Goal: Information Seeking & Learning: Compare options

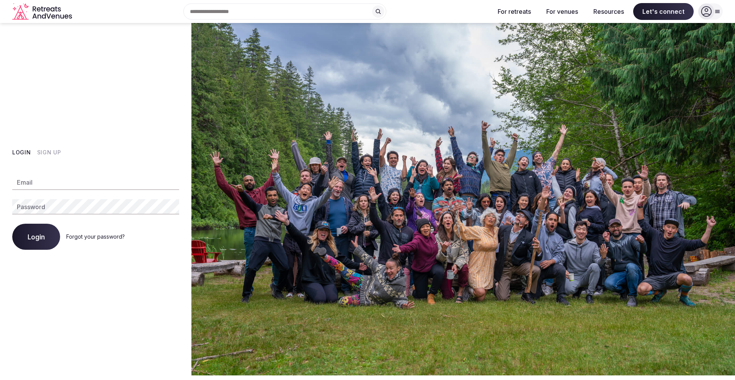
click at [44, 181] on input "Email" at bounding box center [95, 182] width 167 height 15
type input "**********"
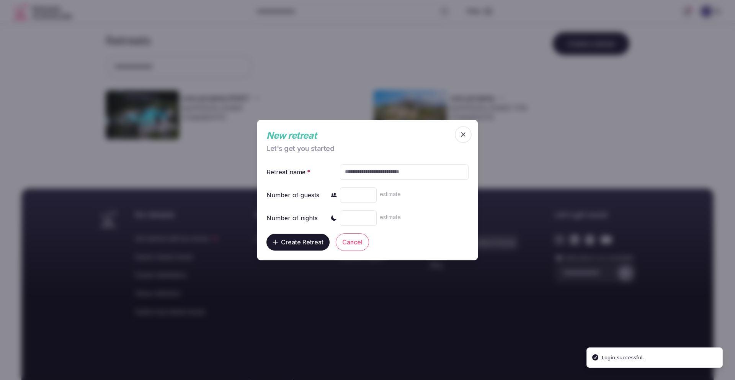
click at [458, 138] on span "button" at bounding box center [463, 134] width 17 height 17
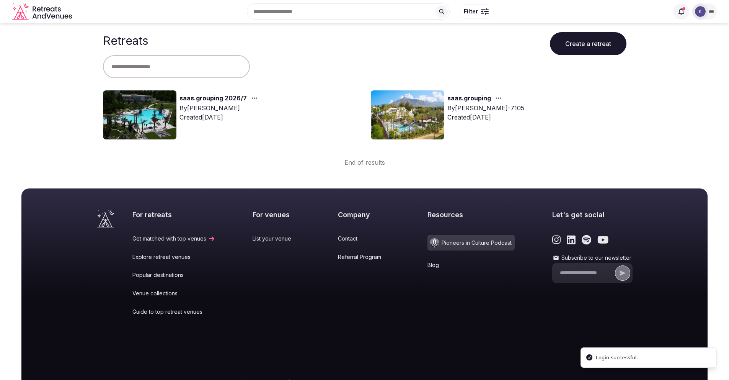
click at [205, 102] on link "saas.grouping 2026/7" at bounding box center [213, 98] width 67 height 10
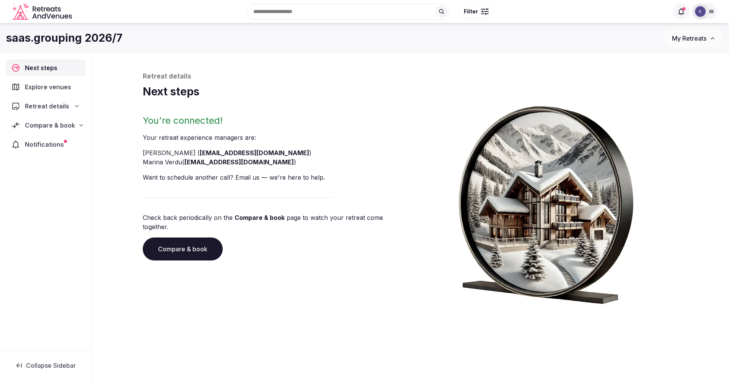
click at [70, 127] on span "Compare & book" at bounding box center [50, 125] width 50 height 9
click at [60, 202] on span "Notifications" at bounding box center [46, 206] width 42 height 9
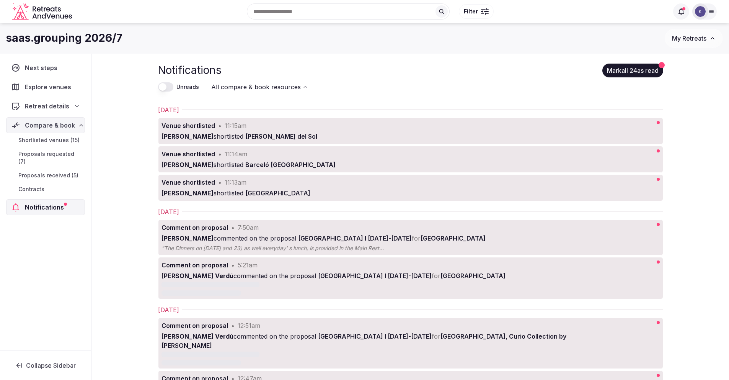
click at [54, 138] on span "Shortlisted venues (15)" at bounding box center [48, 140] width 61 height 8
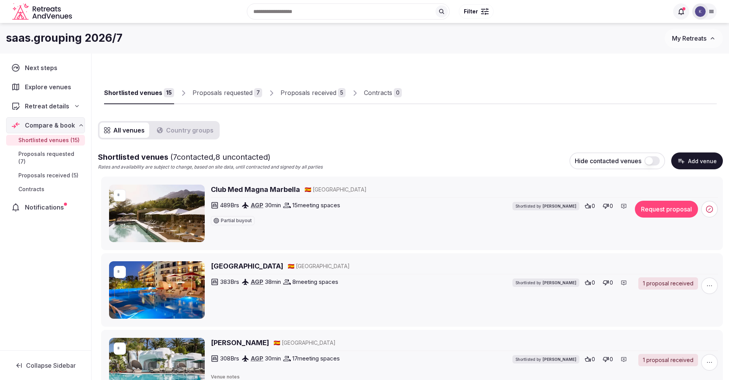
click at [253, 190] on h2 "Club Med Magna Marbella" at bounding box center [255, 190] width 89 height 10
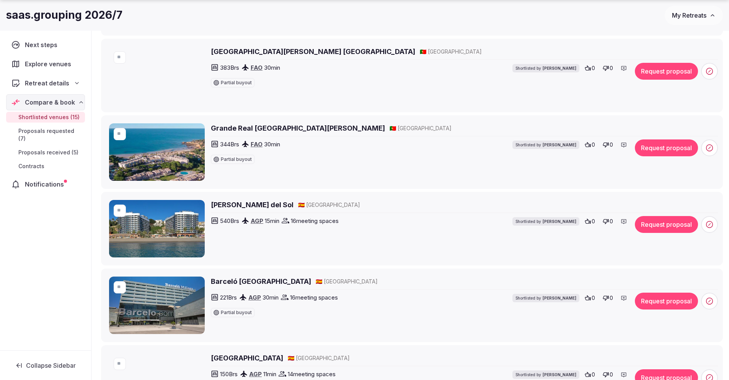
scroll to position [829, 0]
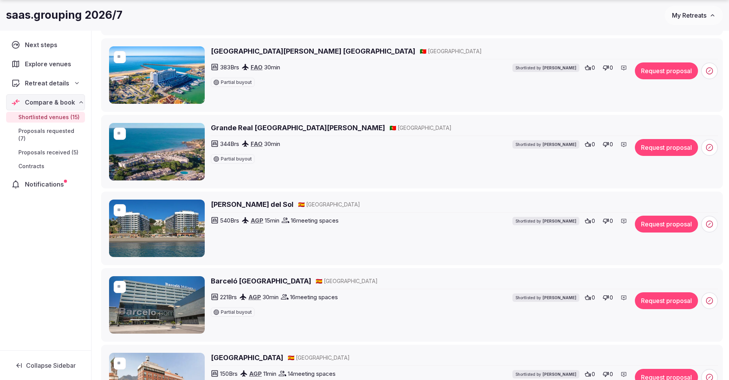
click at [225, 203] on h2 "Meliá Costa del Sol" at bounding box center [252, 204] width 83 height 10
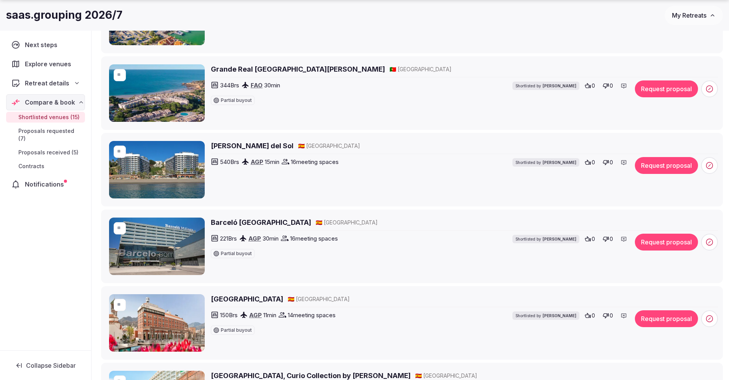
scroll to position [901, 0]
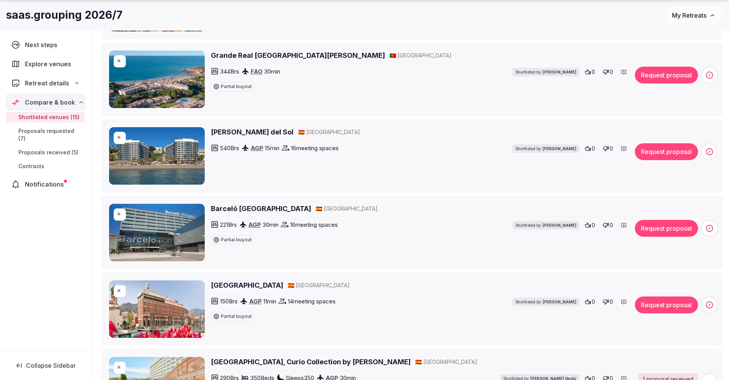
click at [256, 207] on h2 "Barceló Málaga" at bounding box center [261, 209] width 100 height 10
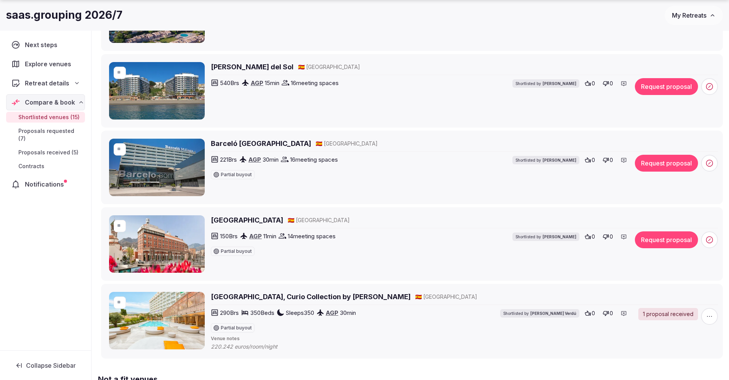
scroll to position [968, 0]
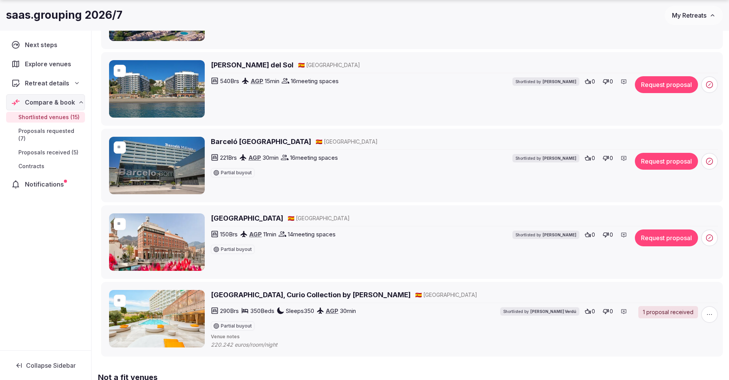
click at [240, 219] on h2 "Hotel NH Malaga" at bounding box center [247, 218] width 72 height 10
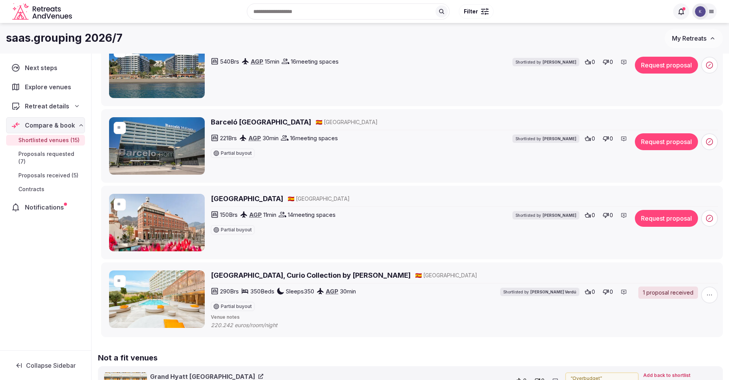
scroll to position [986, 0]
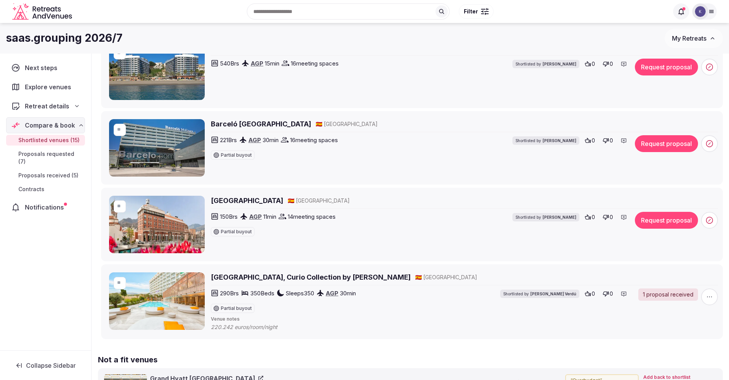
click at [359, 279] on h2 "[GEOGRAPHIC_DATA], Curio Collection by [PERSON_NAME]" at bounding box center [311, 277] width 200 height 10
click at [58, 171] on span "Proposals received (5)" at bounding box center [48, 175] width 60 height 8
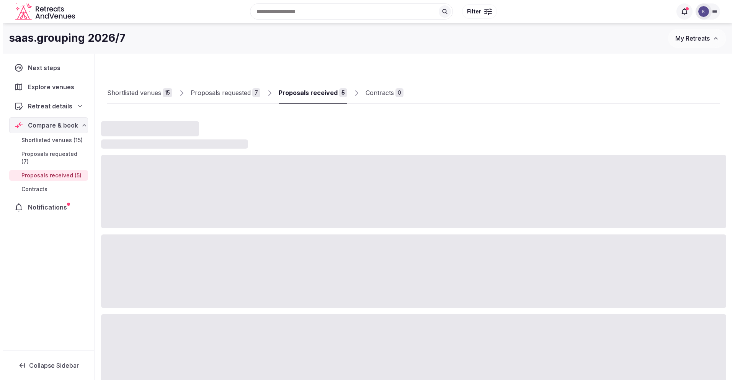
scroll to position [4, 0]
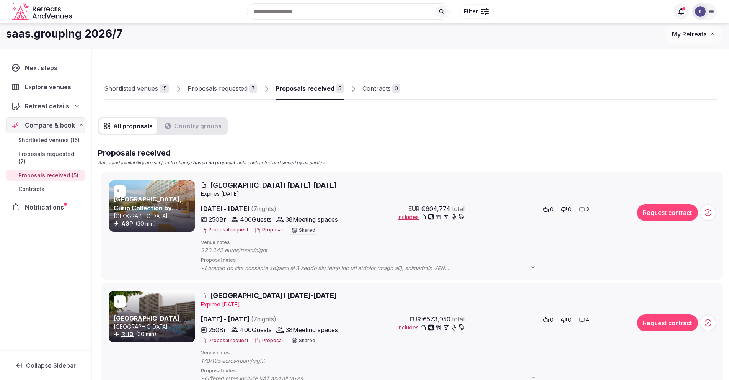
click at [532, 268] on icon at bounding box center [533, 267] width 6 height 6
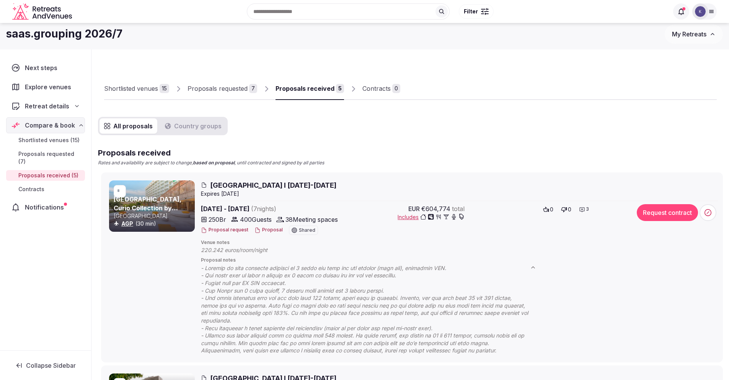
click at [291, 185] on span "Higueron Hotel Malaga I 9-16 Nov 2026" at bounding box center [273, 185] width 126 height 10
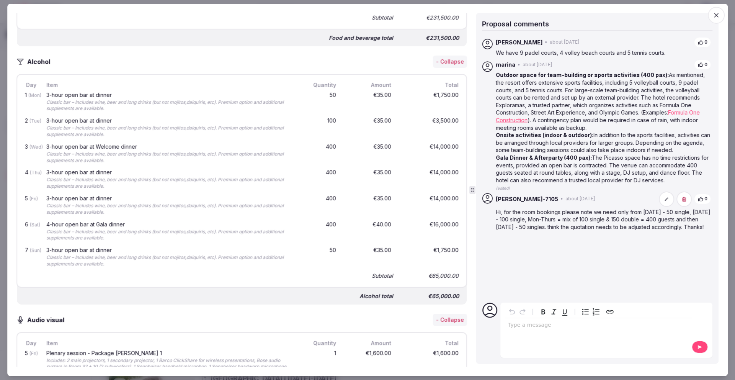
scroll to position [1639, 0]
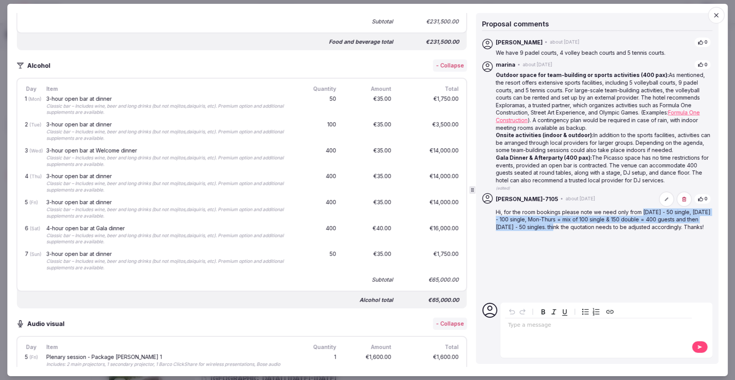
drag, startPoint x: 642, startPoint y: 212, endPoint x: 565, endPoint y: 227, distance: 78.1
click at [565, 227] on p "Hi, for the room bookings please note we need only from Saturday - 50 single, S…" at bounding box center [603, 219] width 215 height 23
copy p "Saturday - 50 single, Sunday - 100 single, Mon-Thurs = mix of 100 single & 150 …"
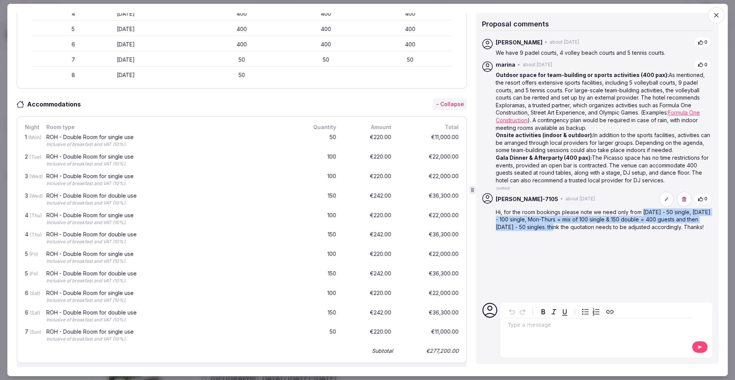
scroll to position [0, 0]
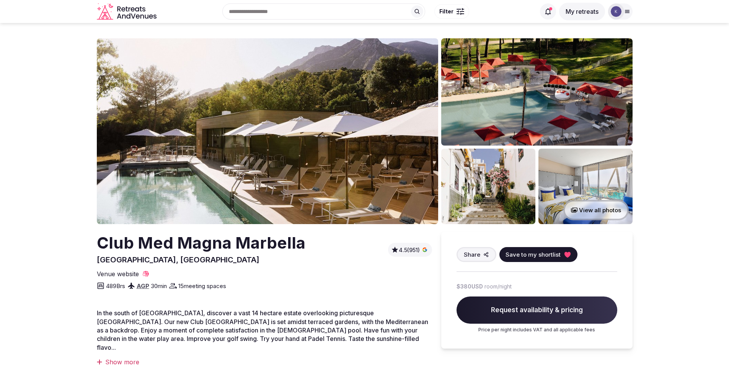
click at [584, 206] on button "View all photos" at bounding box center [595, 210] width 65 height 20
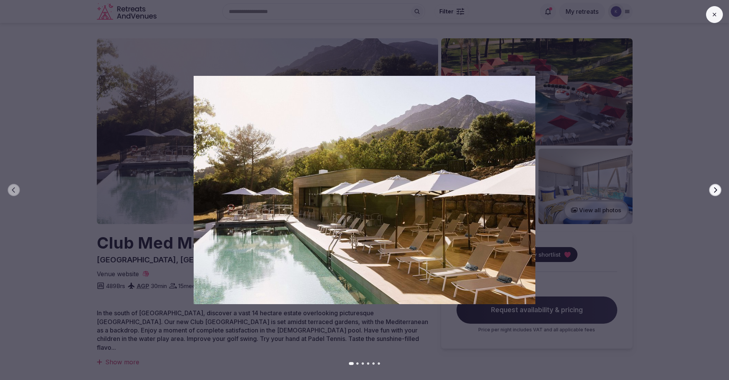
click at [719, 189] on button "Next slide" at bounding box center [715, 190] width 12 height 12
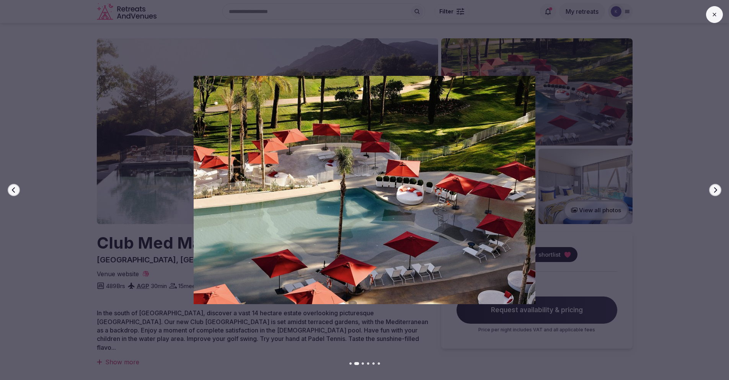
click at [715, 188] on icon "button" at bounding box center [715, 189] width 3 height 5
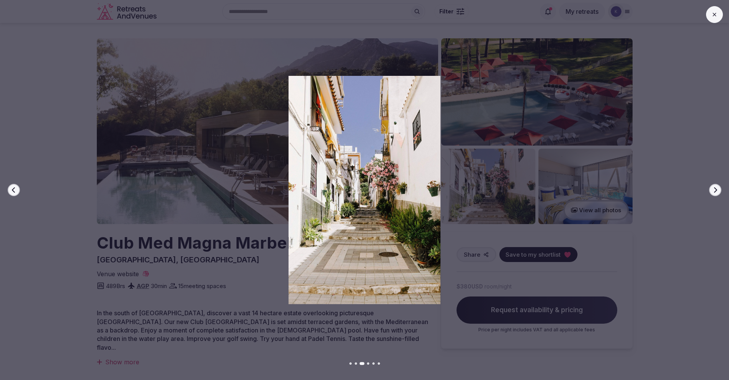
click at [715, 188] on icon "button" at bounding box center [715, 189] width 3 height 5
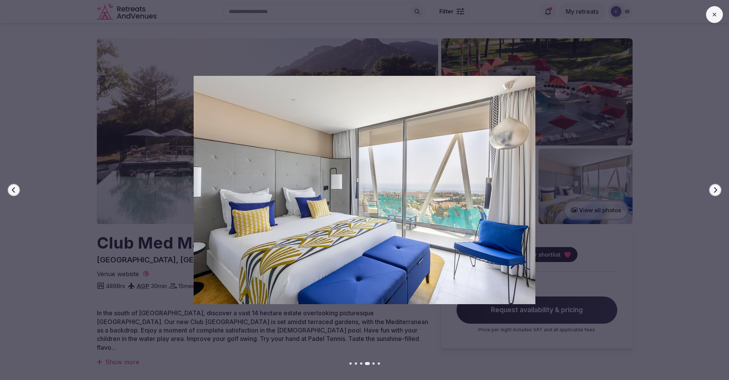
click at [715, 188] on icon "button" at bounding box center [715, 189] width 3 height 5
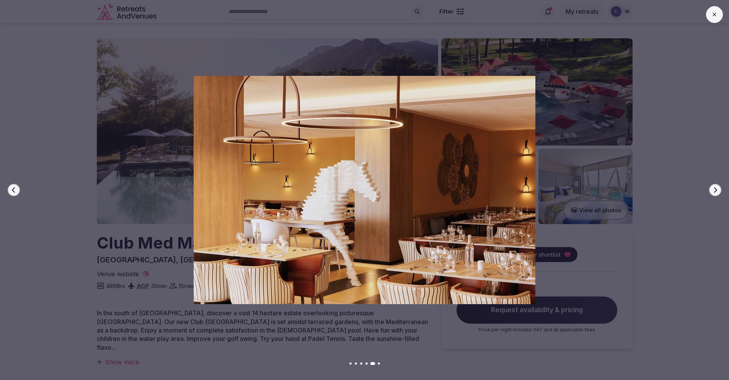
click at [715, 188] on icon "button" at bounding box center [715, 189] width 3 height 5
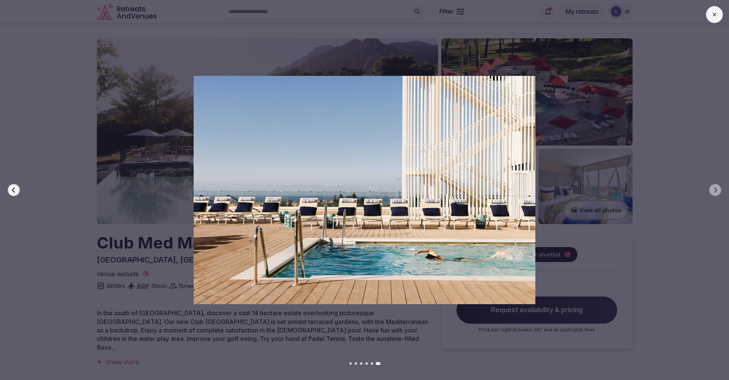
click at [715, 7] on div at bounding box center [714, 14] width 17 height 17
click at [714, 18] on button at bounding box center [714, 14] width 17 height 17
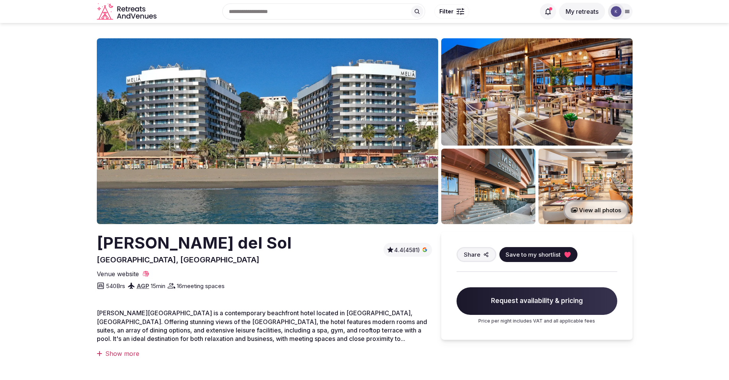
click at [371, 156] on img at bounding box center [267, 131] width 341 height 186
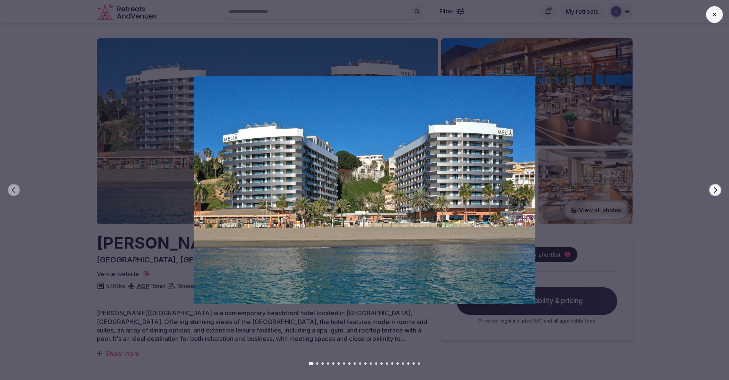
click at [714, 193] on button "Next slide" at bounding box center [715, 190] width 12 height 12
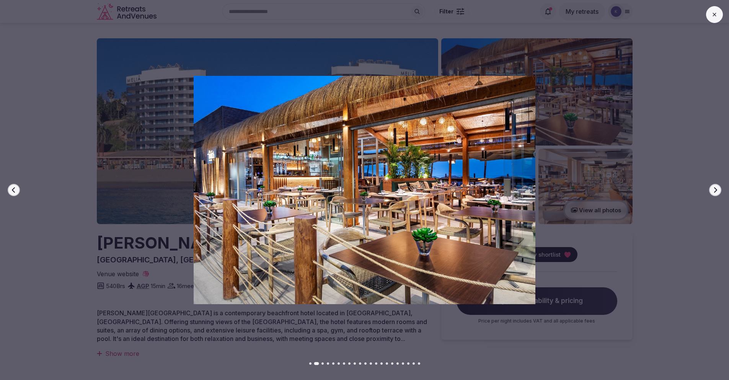
click at [714, 193] on button "Next slide" at bounding box center [715, 190] width 12 height 12
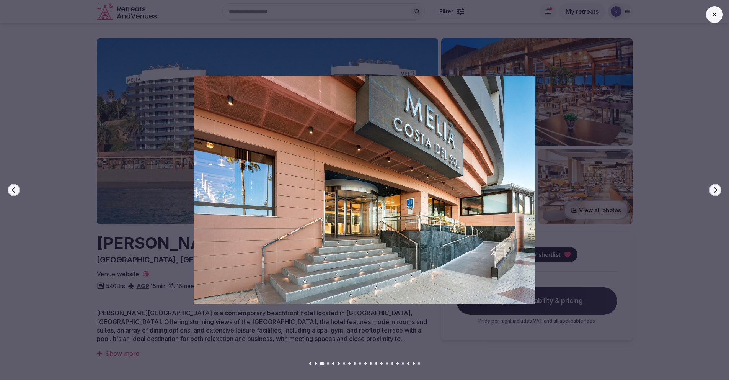
click at [714, 193] on button "Next slide" at bounding box center [715, 190] width 12 height 12
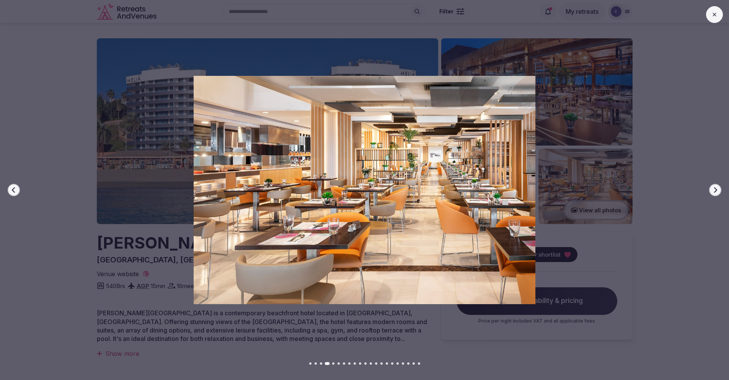
click at [714, 193] on button "Next slide" at bounding box center [715, 190] width 12 height 12
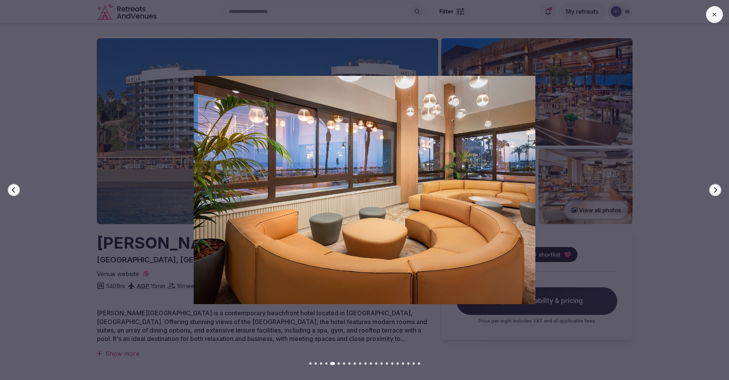
click at [714, 193] on button "Next slide" at bounding box center [715, 190] width 12 height 12
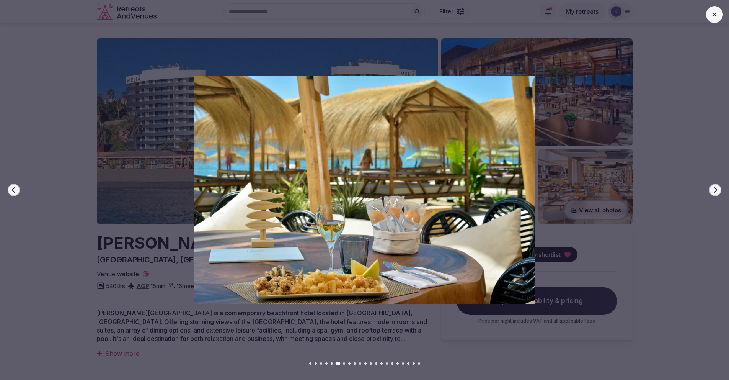
click at [714, 193] on button "Next slide" at bounding box center [715, 190] width 12 height 12
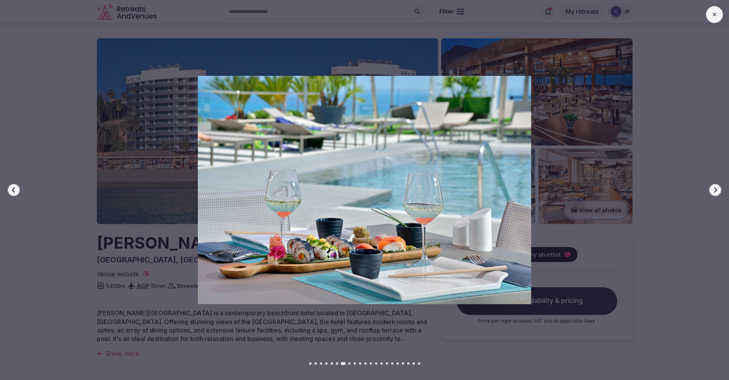
click at [714, 193] on button "Next slide" at bounding box center [715, 190] width 12 height 12
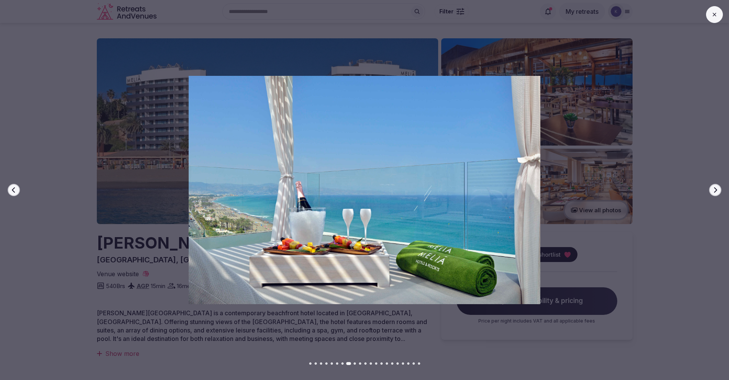
click at [714, 193] on button "Next slide" at bounding box center [715, 190] width 12 height 12
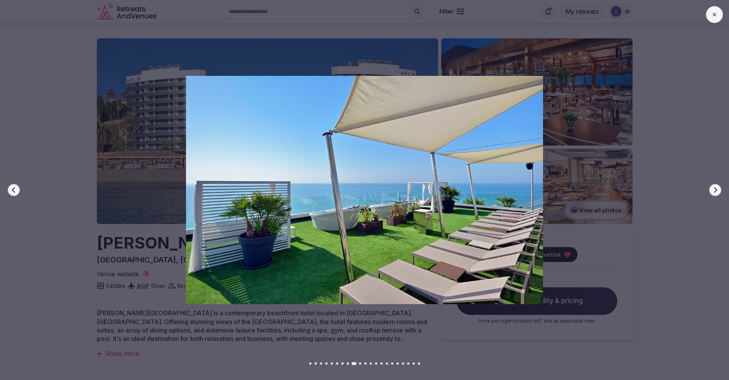
click at [714, 193] on button "Next slide" at bounding box center [715, 190] width 12 height 12
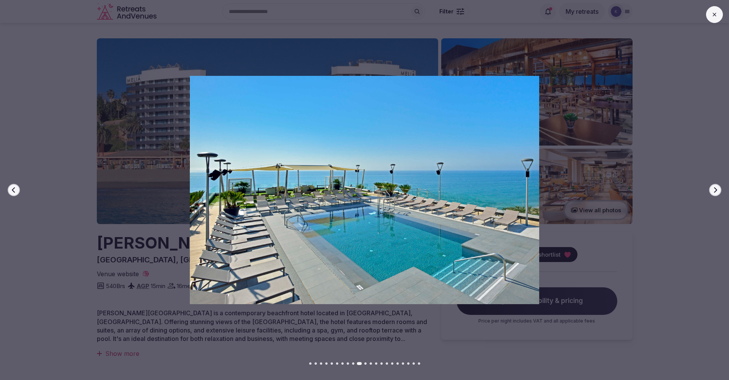
click at [714, 193] on button "Next slide" at bounding box center [715, 190] width 12 height 12
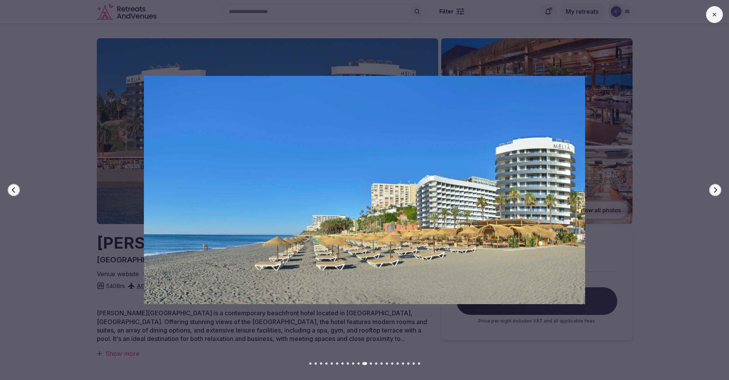
click at [714, 193] on button "Next slide" at bounding box center [715, 190] width 12 height 12
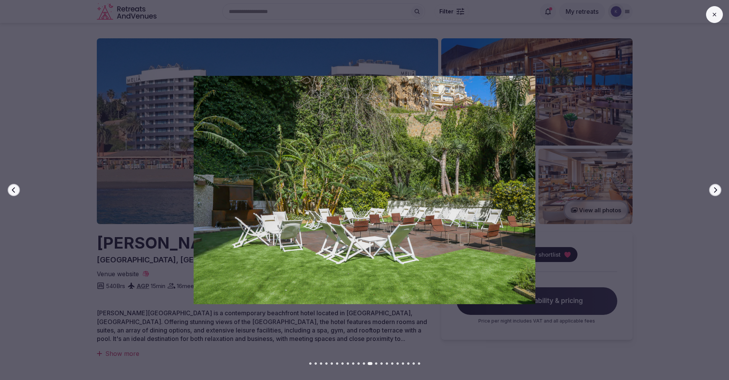
click at [714, 193] on button "Next slide" at bounding box center [715, 190] width 12 height 12
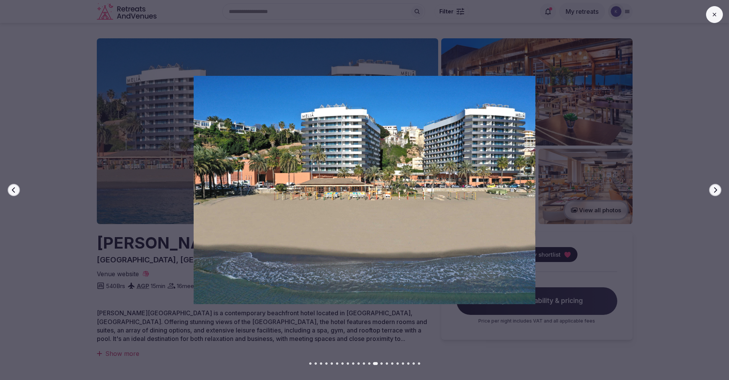
click at [714, 15] on icon at bounding box center [715, 14] width 6 height 6
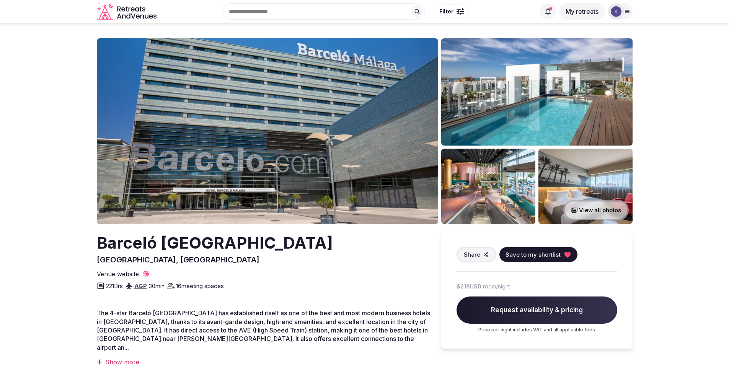
click at [387, 158] on img at bounding box center [267, 131] width 341 height 186
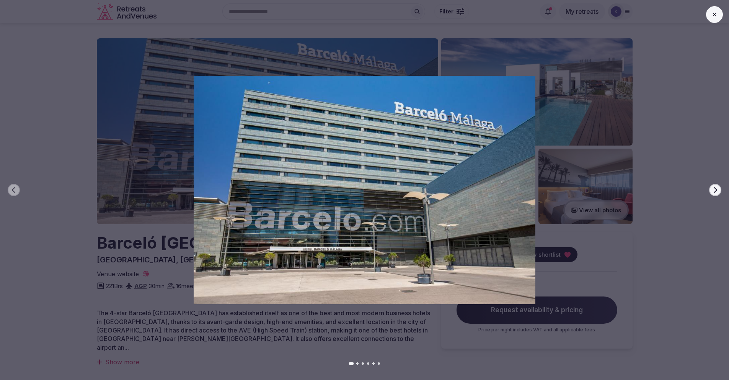
click at [717, 189] on icon "button" at bounding box center [715, 190] width 6 height 6
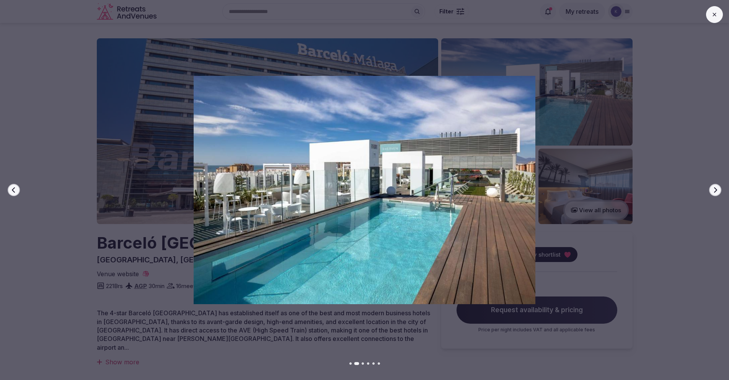
click at [717, 189] on icon "button" at bounding box center [715, 190] width 6 height 6
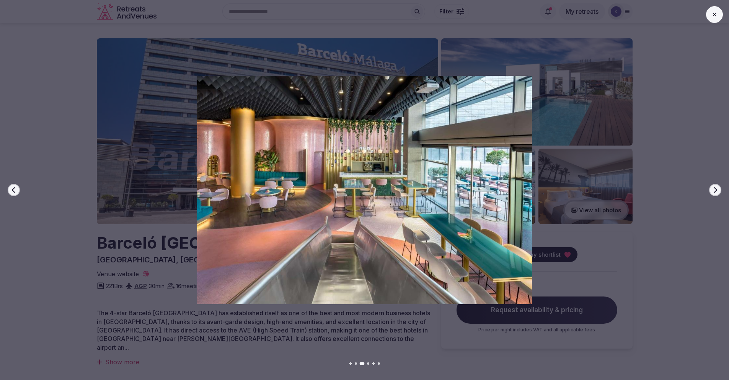
click at [717, 189] on icon "button" at bounding box center [715, 190] width 6 height 6
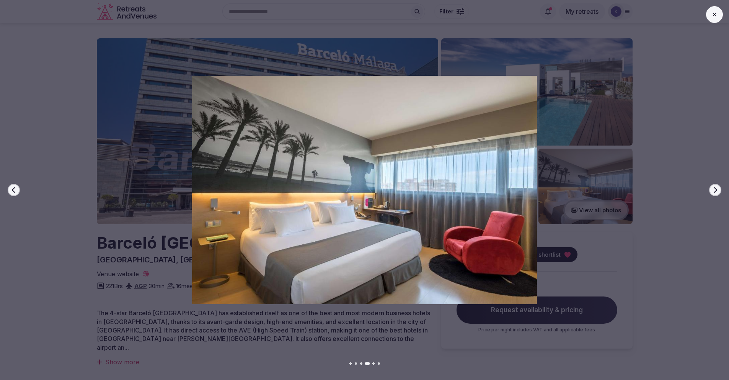
click at [717, 189] on icon "button" at bounding box center [715, 190] width 6 height 6
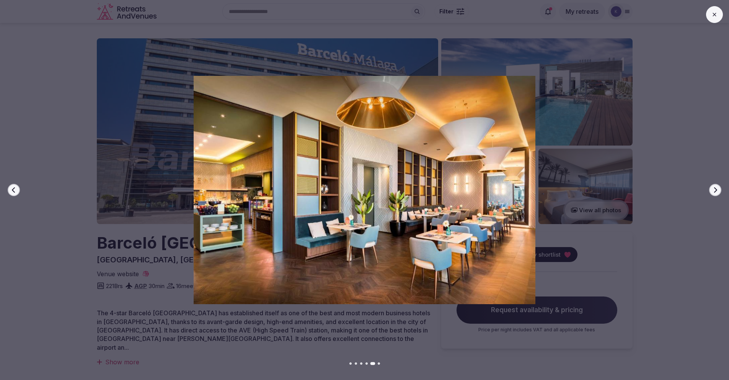
click at [717, 189] on icon "button" at bounding box center [715, 190] width 6 height 6
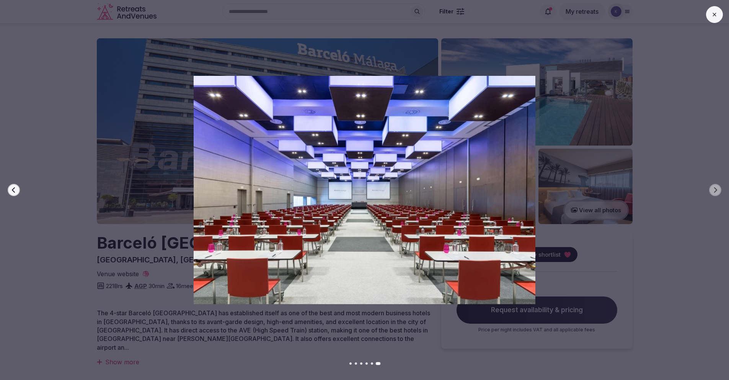
click at [715, 17] on icon at bounding box center [715, 14] width 6 height 6
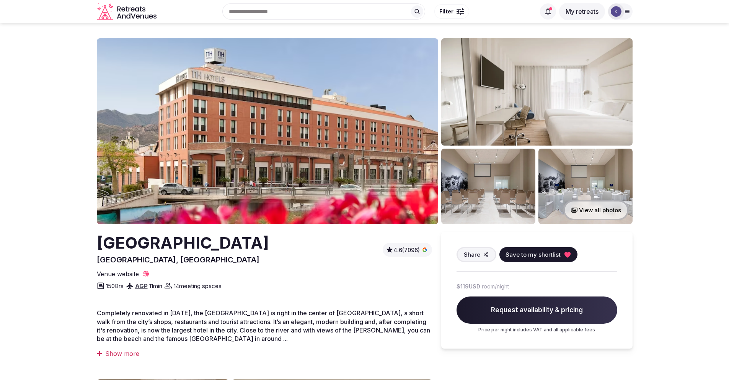
click at [379, 167] on img at bounding box center [267, 131] width 341 height 186
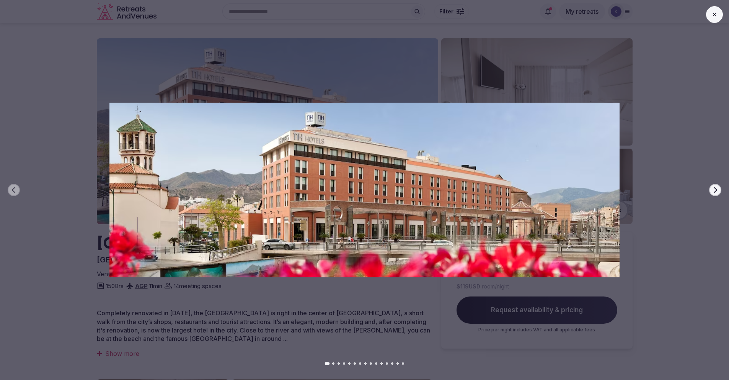
click at [715, 189] on icon "button" at bounding box center [715, 190] width 6 height 6
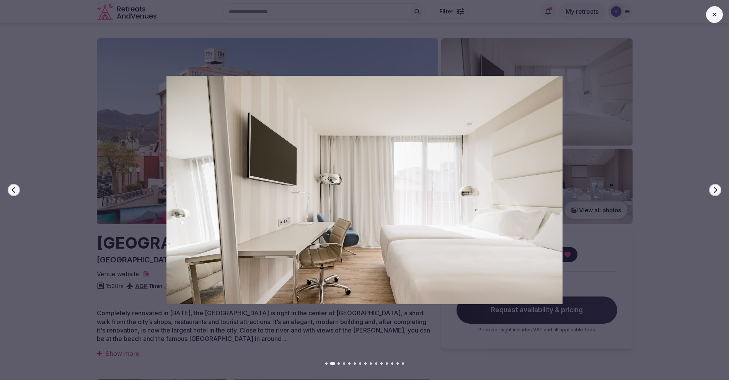
click at [715, 189] on icon "button" at bounding box center [715, 190] width 6 height 6
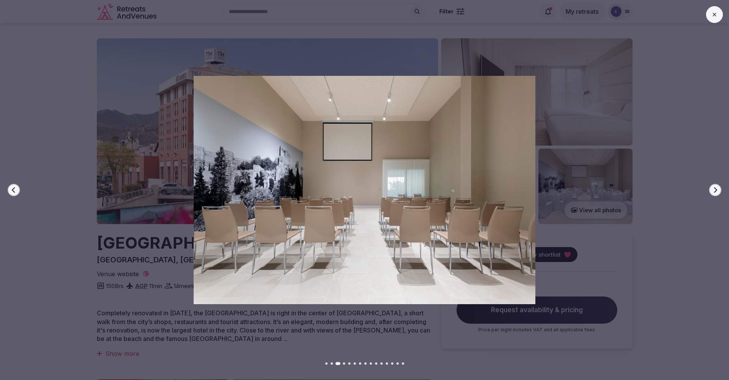
click at [715, 189] on icon "button" at bounding box center [715, 190] width 6 height 6
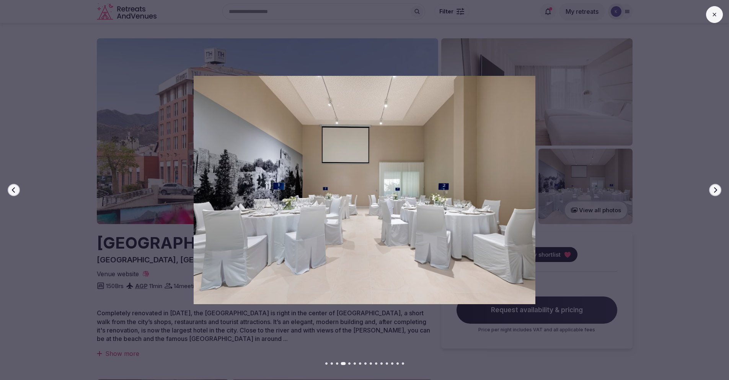
click at [715, 189] on icon "button" at bounding box center [715, 190] width 6 height 6
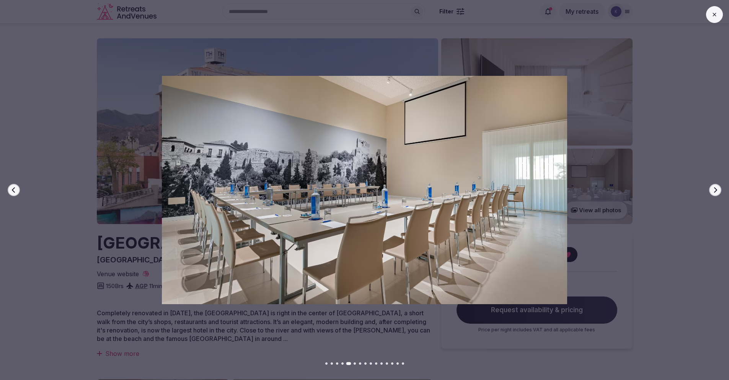
click at [715, 189] on icon "button" at bounding box center [715, 190] width 6 height 6
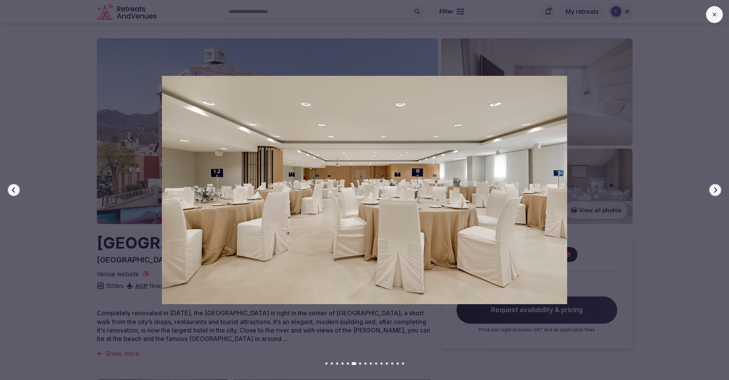
click at [715, 189] on icon "button" at bounding box center [715, 190] width 6 height 6
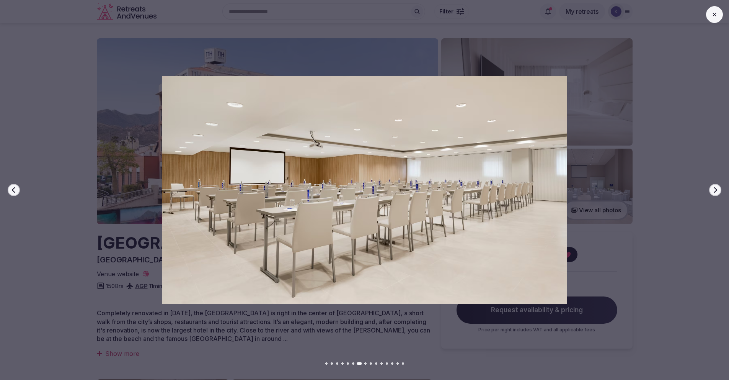
click at [715, 189] on icon "button" at bounding box center [715, 190] width 6 height 6
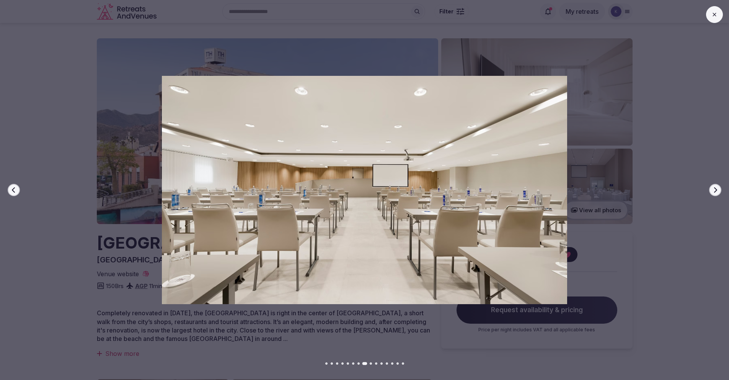
click at [715, 189] on icon "button" at bounding box center [715, 190] width 6 height 6
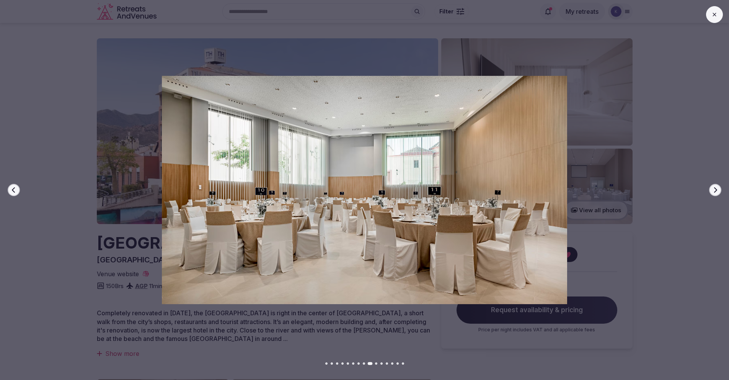
click at [715, 189] on icon "button" at bounding box center [715, 190] width 6 height 6
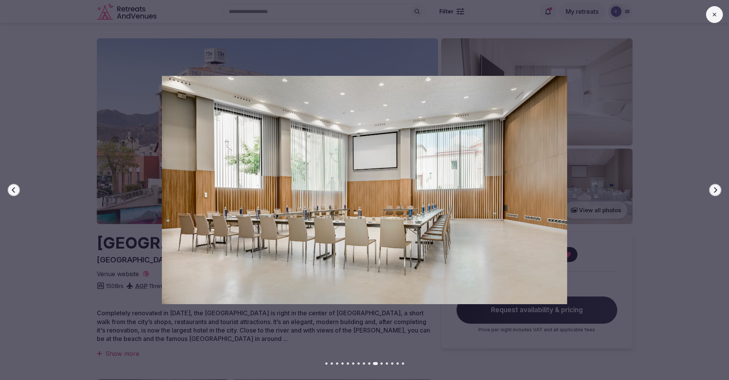
click at [715, 189] on icon "button" at bounding box center [715, 190] width 6 height 6
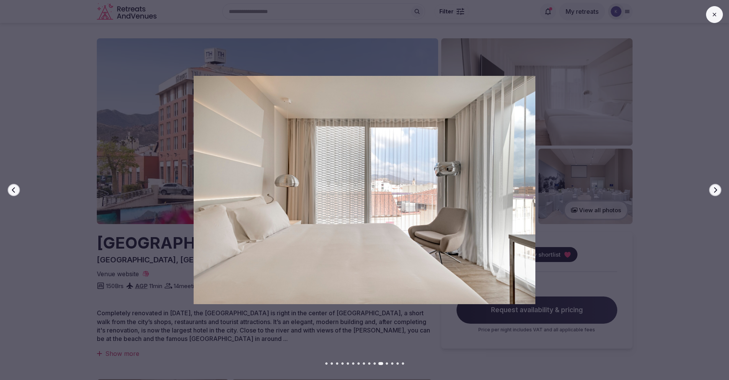
click at [715, 189] on icon "button" at bounding box center [715, 190] width 6 height 6
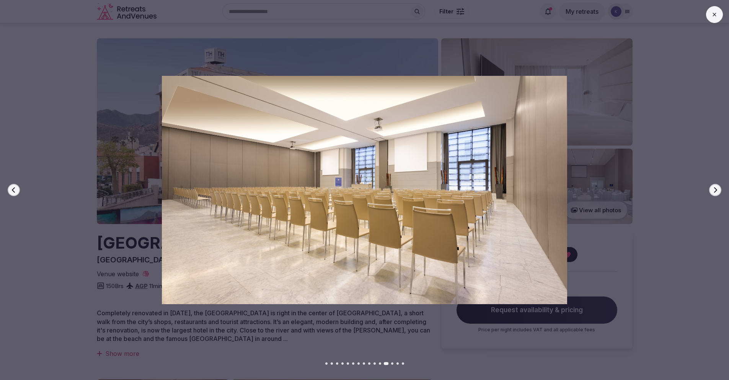
click at [715, 189] on icon "button" at bounding box center [715, 190] width 6 height 6
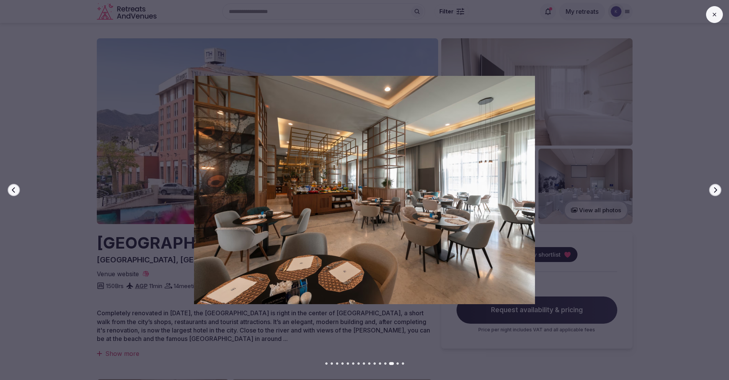
click at [715, 189] on icon "button" at bounding box center [715, 190] width 6 height 6
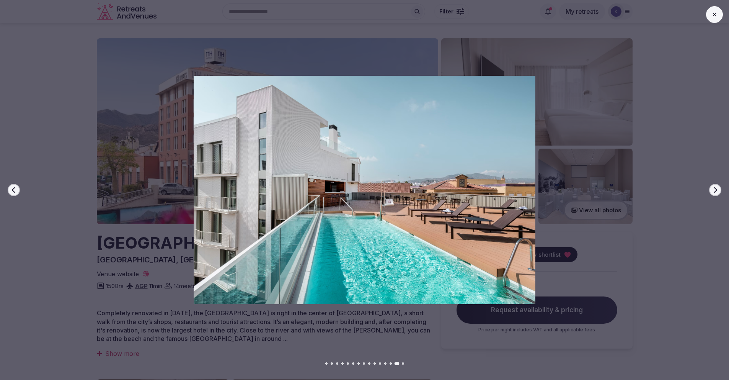
click at [715, 189] on icon "button" at bounding box center [715, 190] width 6 height 6
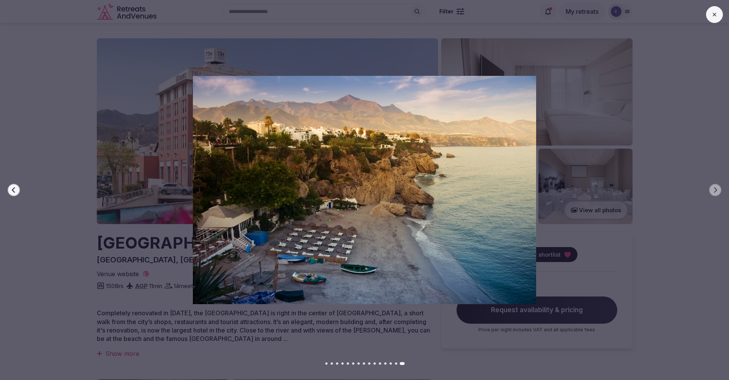
click at [715, 14] on icon at bounding box center [715, 14] width 6 height 6
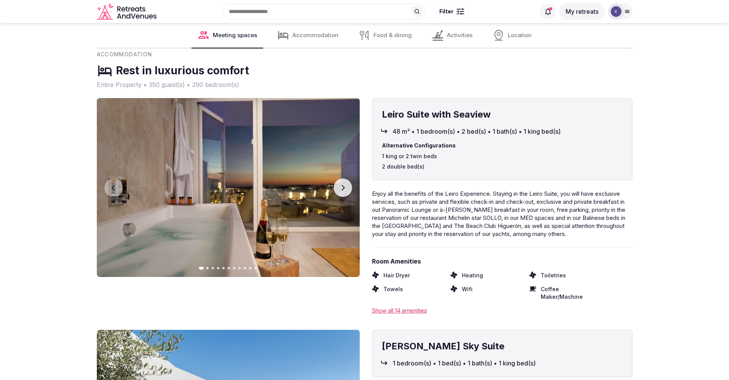
scroll to position [2508, 0]
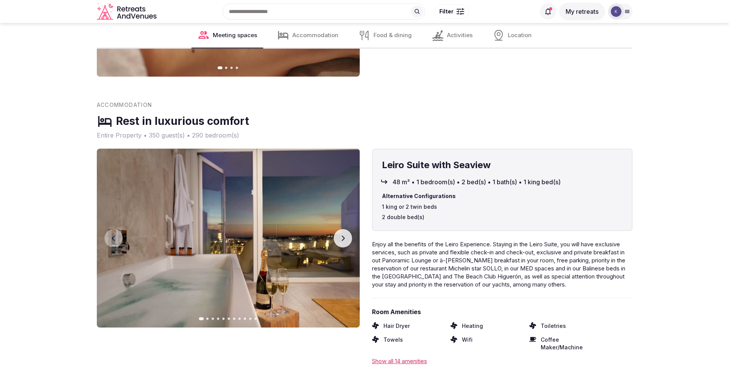
click at [342, 241] on icon "button" at bounding box center [343, 238] width 6 height 6
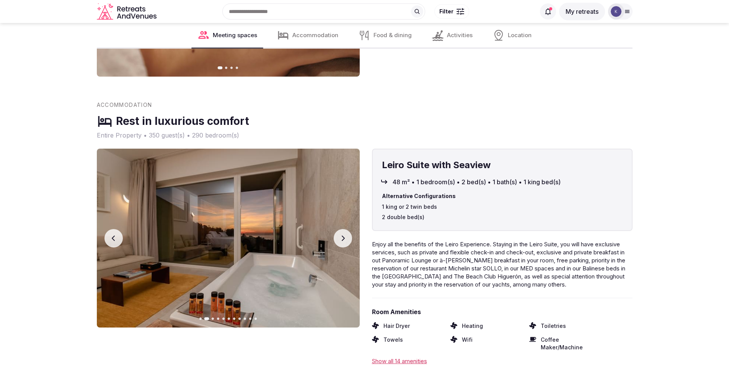
click at [342, 241] on icon "button" at bounding box center [343, 238] width 6 height 6
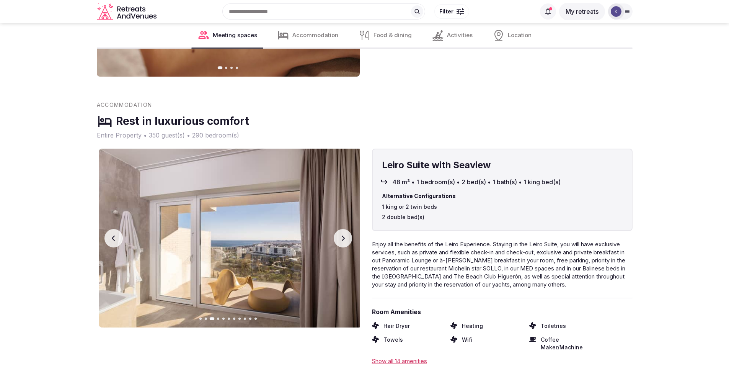
click at [342, 241] on icon "button" at bounding box center [343, 238] width 6 height 6
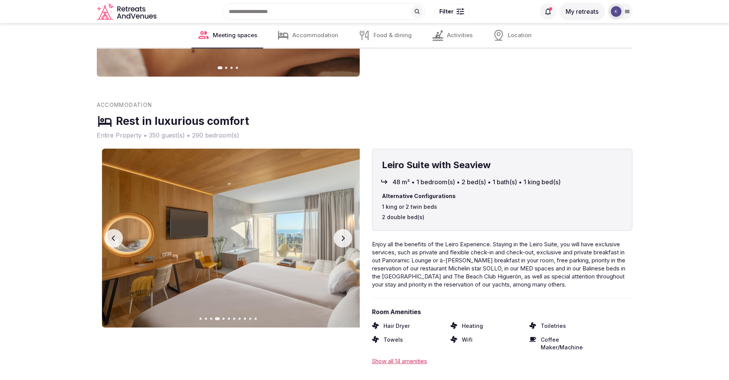
click at [342, 241] on icon "button" at bounding box center [343, 238] width 6 height 6
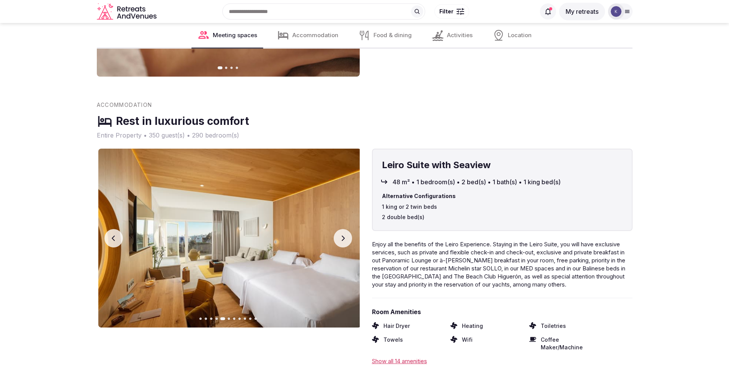
click at [342, 241] on icon "button" at bounding box center [343, 238] width 6 height 6
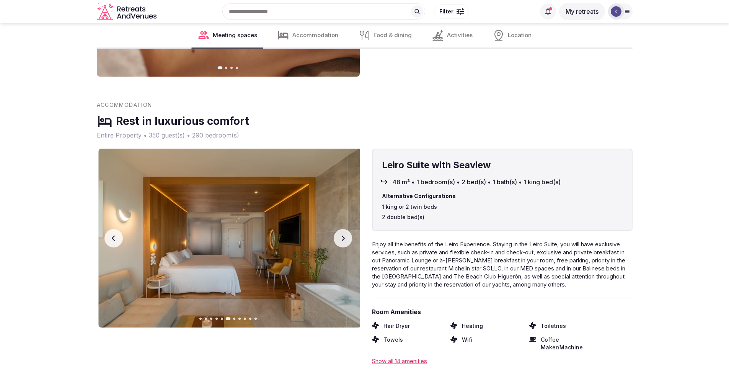
click at [342, 241] on icon "button" at bounding box center [343, 238] width 6 height 6
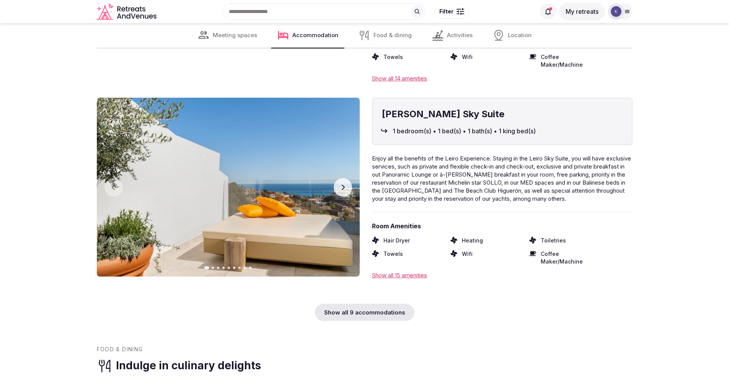
scroll to position [2789, 0]
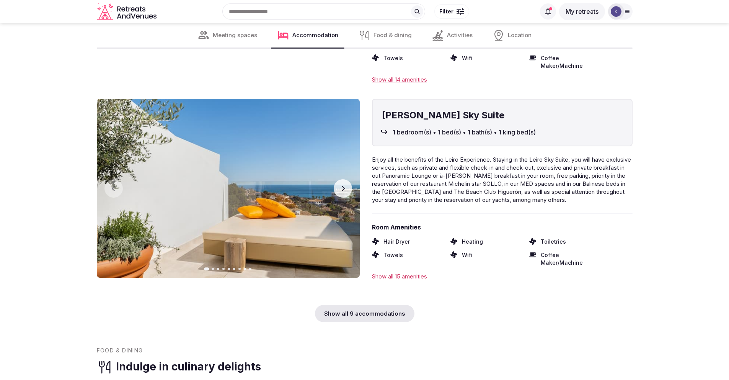
click at [343, 191] on icon "button" at bounding box center [342, 188] width 3 height 5
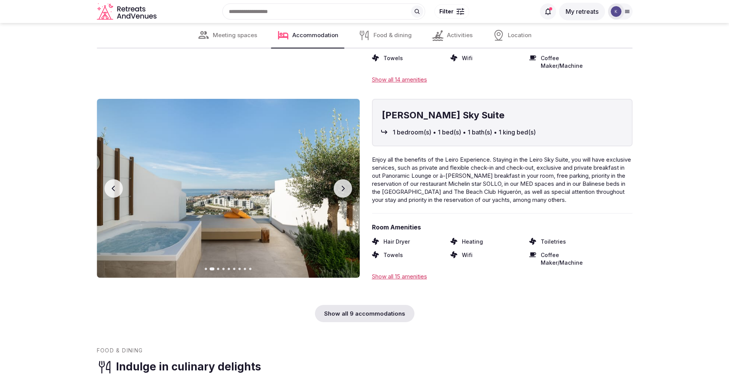
click at [343, 191] on icon "button" at bounding box center [342, 188] width 3 height 5
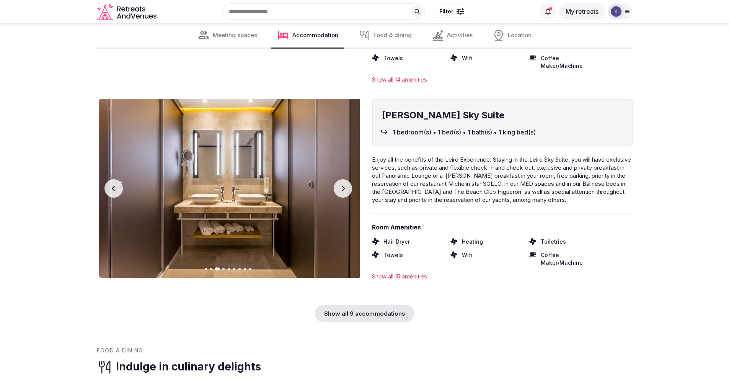
click at [343, 191] on icon "button" at bounding box center [342, 188] width 3 height 5
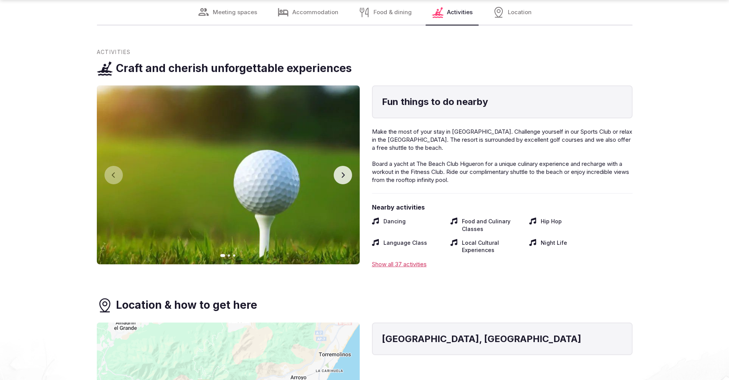
scroll to position [3718, 0]
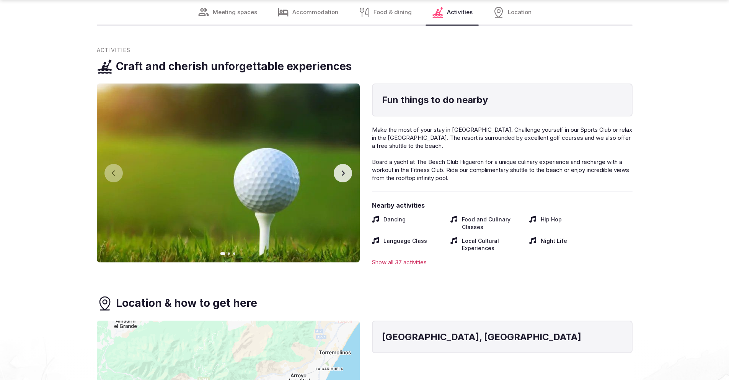
click at [423, 258] on div "Show all 37 activities" at bounding box center [502, 262] width 261 height 8
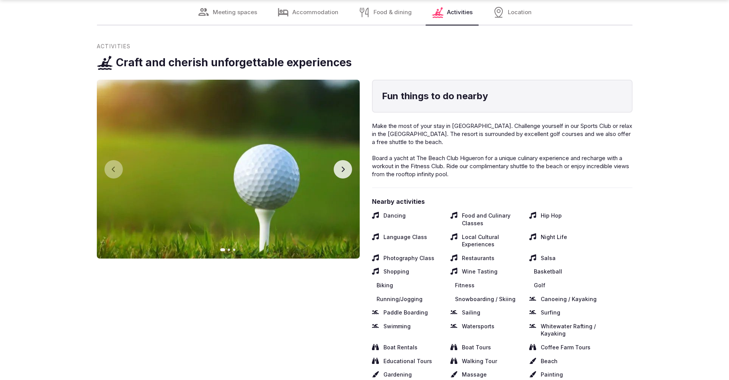
scroll to position [3722, 0]
click at [344, 166] on icon "button" at bounding box center [343, 169] width 6 height 6
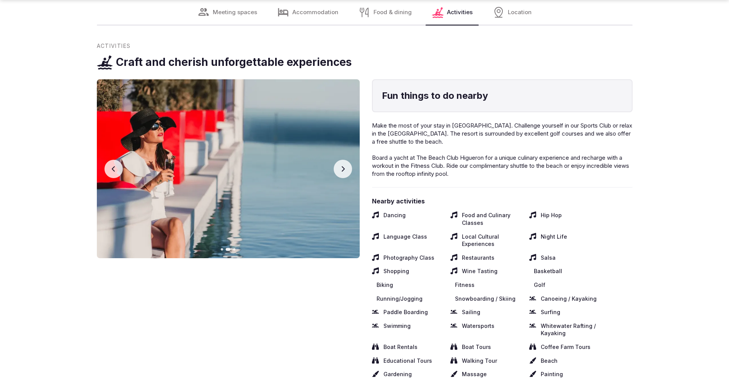
click at [344, 166] on icon "button" at bounding box center [343, 169] width 6 height 6
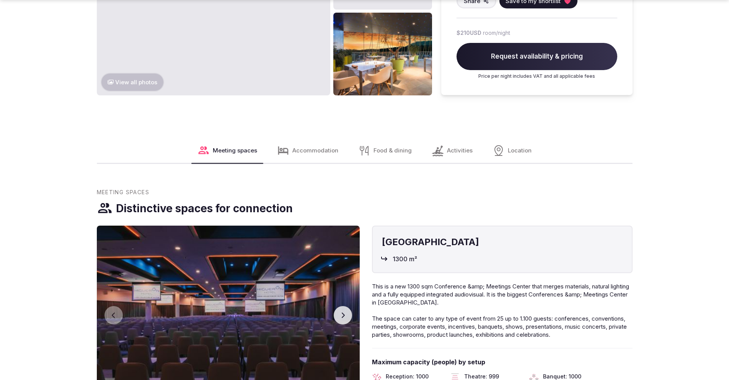
scroll to position [959, 0]
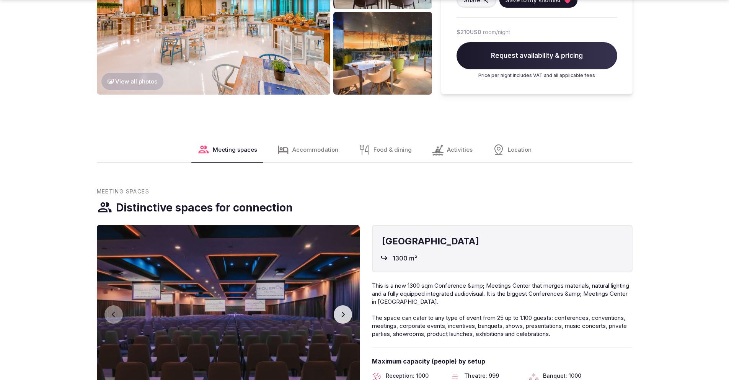
click at [319, 148] on span "Accommodation" at bounding box center [315, 149] width 46 height 8
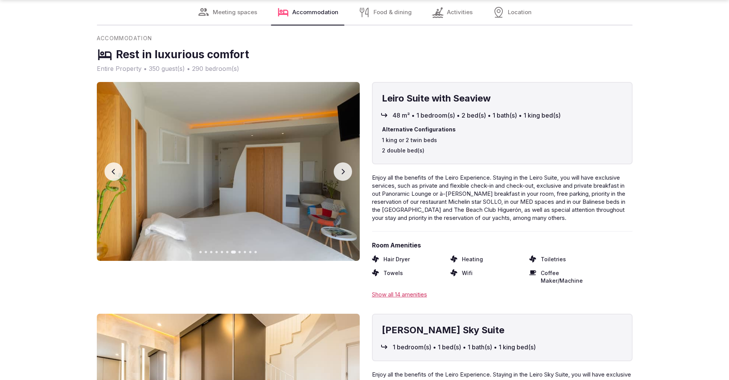
scroll to position [2579, 0]
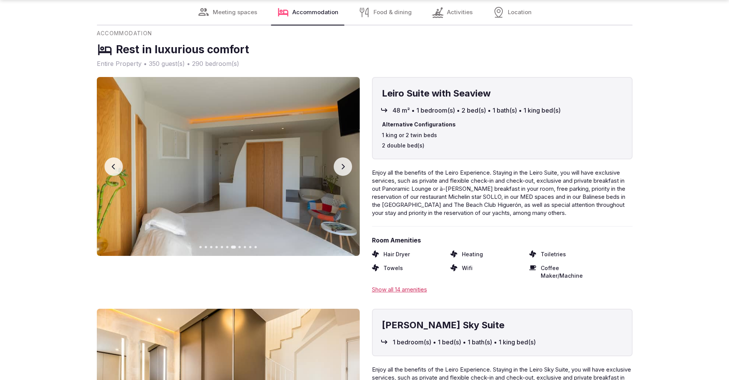
click at [344, 170] on icon "button" at bounding box center [343, 166] width 6 height 6
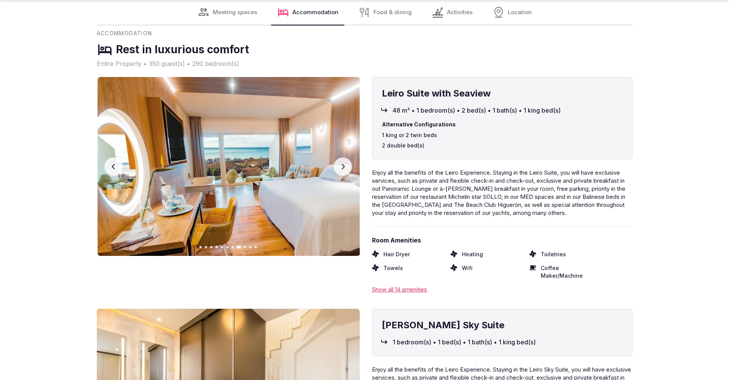
click at [344, 170] on icon "button" at bounding box center [343, 166] width 6 height 6
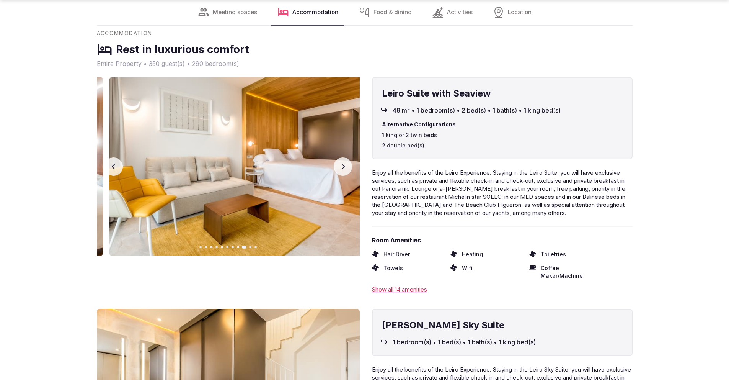
click at [344, 170] on icon "button" at bounding box center [343, 166] width 6 height 6
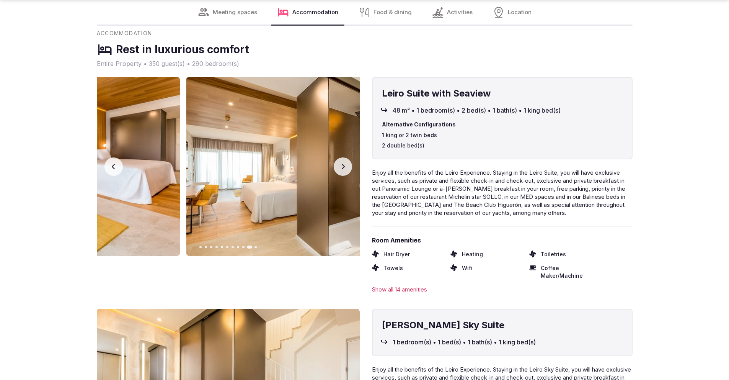
click at [344, 170] on icon "button" at bounding box center [343, 166] width 6 height 6
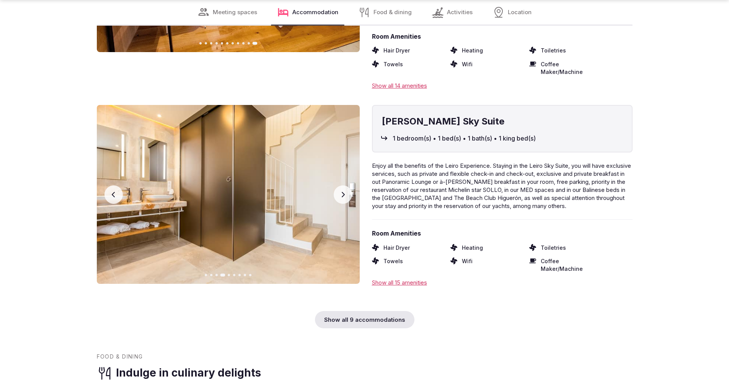
scroll to position [2783, 0]
click at [345, 318] on div "Show all 9 accommodations" at bounding box center [365, 318] width 100 height 17
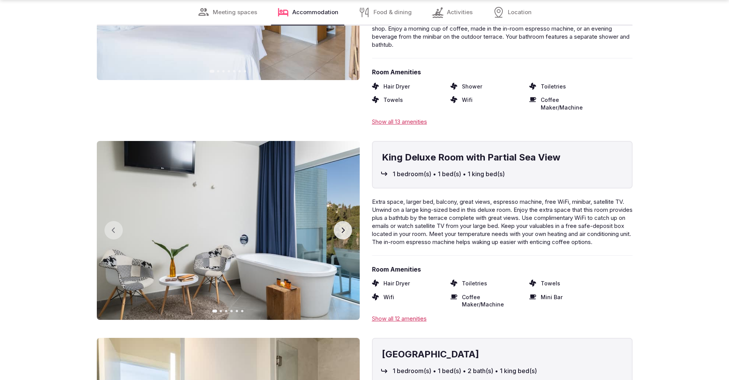
scroll to position [4024, 0]
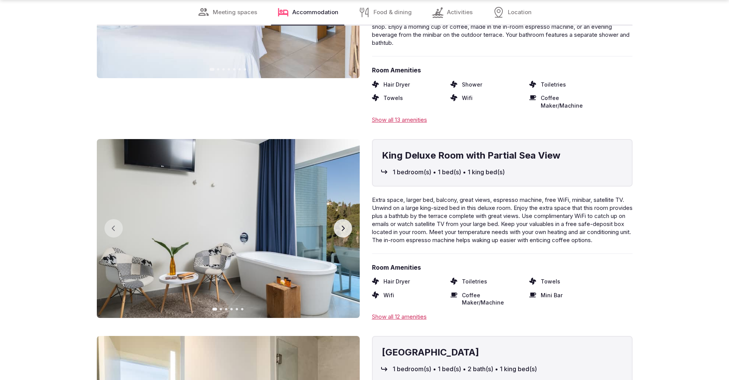
click at [345, 225] on icon "button" at bounding box center [343, 228] width 6 height 6
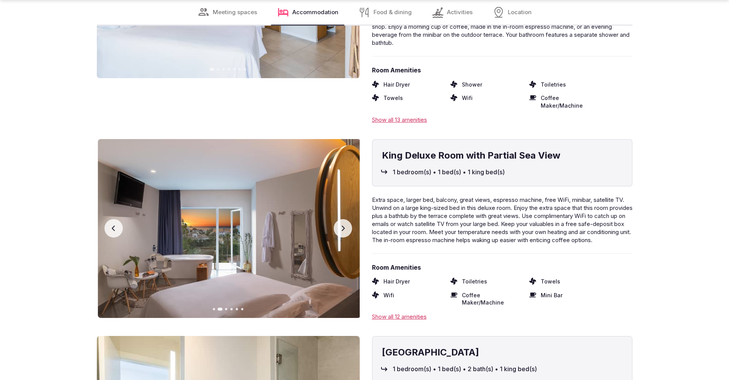
click at [345, 225] on icon "button" at bounding box center [343, 228] width 6 height 6
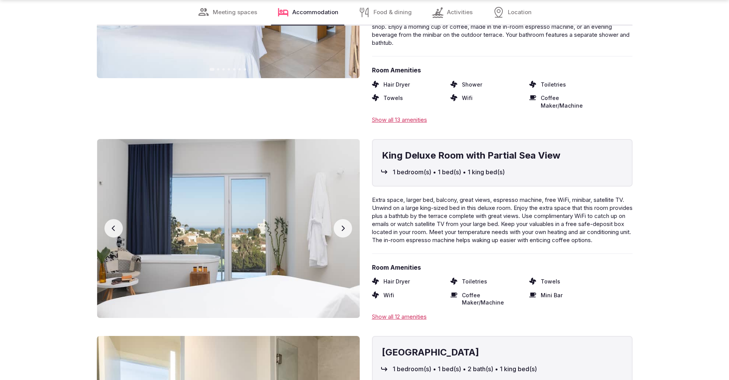
click at [345, 225] on icon "button" at bounding box center [343, 228] width 6 height 6
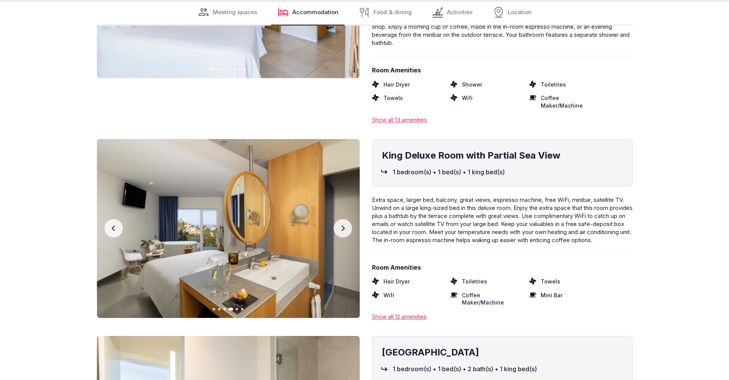
click at [345, 225] on icon "button" at bounding box center [343, 228] width 6 height 6
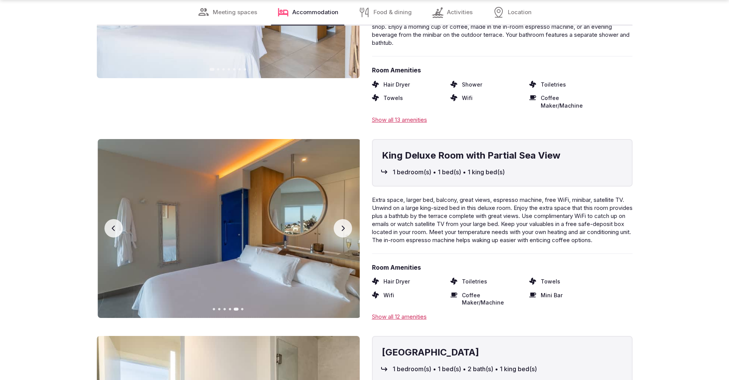
click at [345, 225] on icon "button" at bounding box center [343, 228] width 6 height 6
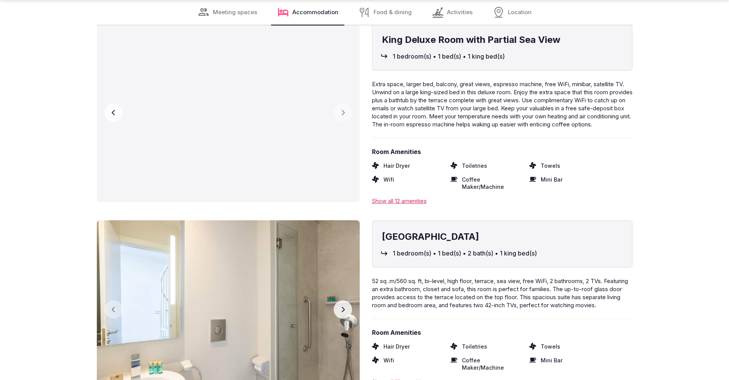
scroll to position [4262, 0]
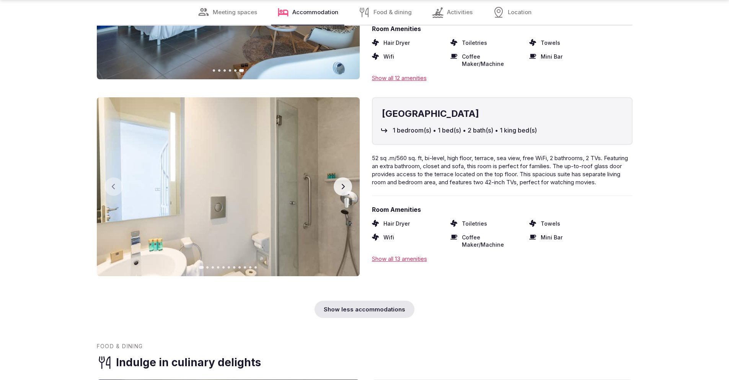
click at [344, 177] on button "Next slide" at bounding box center [343, 186] width 18 height 18
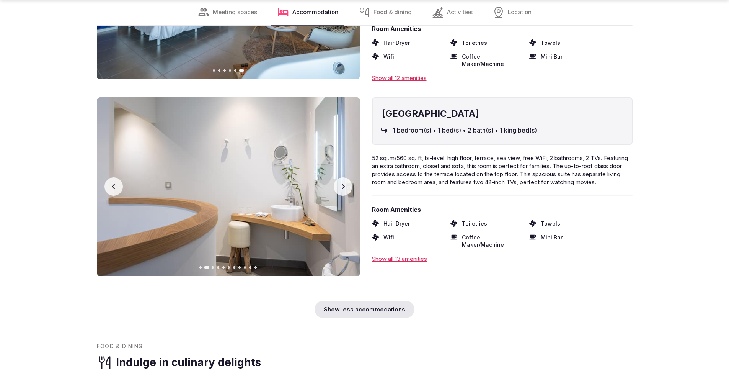
click at [344, 177] on button "Next slide" at bounding box center [343, 186] width 18 height 18
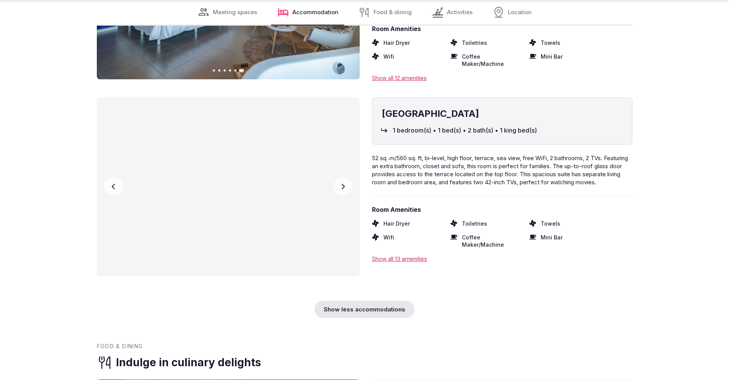
click at [344, 183] on icon "button" at bounding box center [343, 186] width 6 height 6
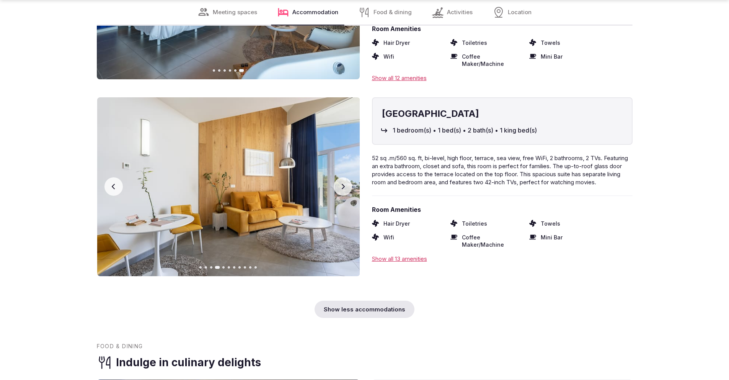
click at [344, 183] on icon "button" at bounding box center [343, 186] width 6 height 6
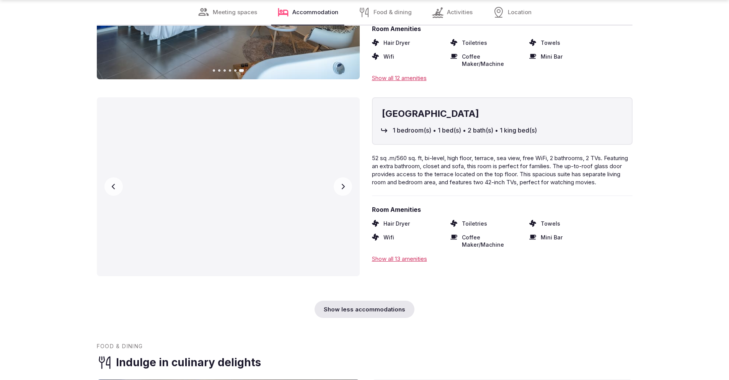
click at [343, 184] on icon "button" at bounding box center [342, 186] width 3 height 5
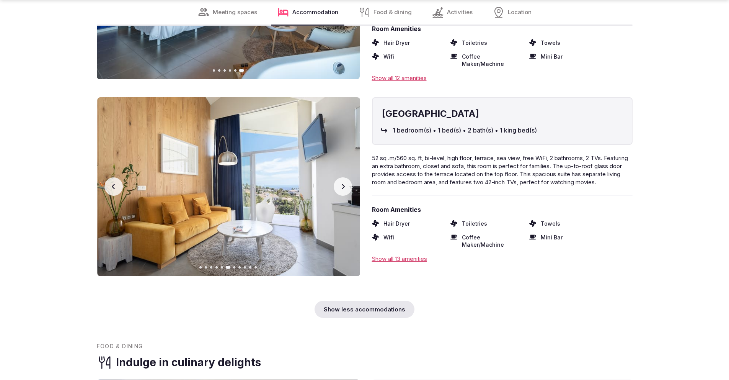
click at [343, 184] on icon "button" at bounding box center [342, 186] width 3 height 5
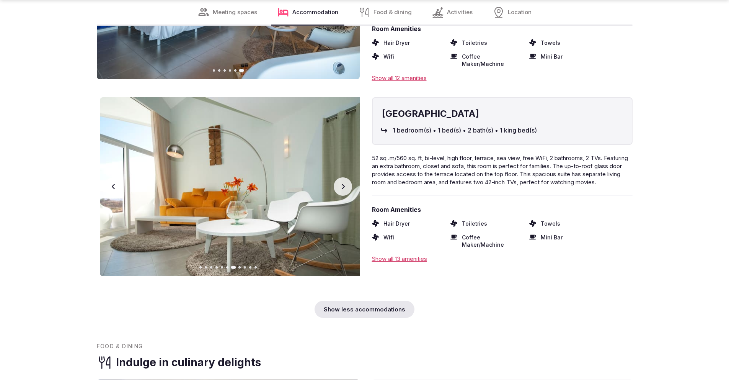
click at [343, 184] on icon "button" at bounding box center [342, 186] width 3 height 5
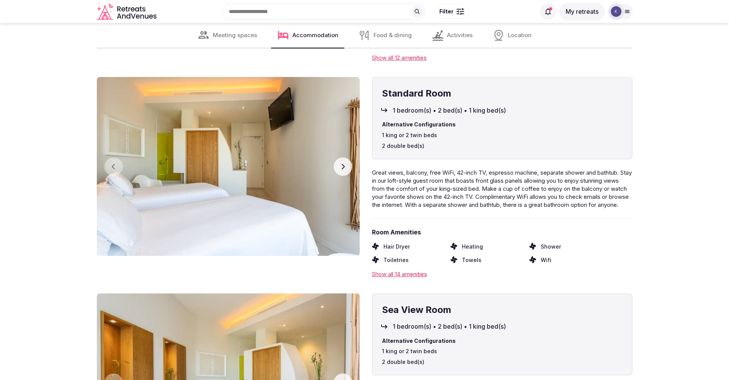
scroll to position [3629, 0]
click at [343, 164] on icon "button" at bounding box center [343, 167] width 6 height 6
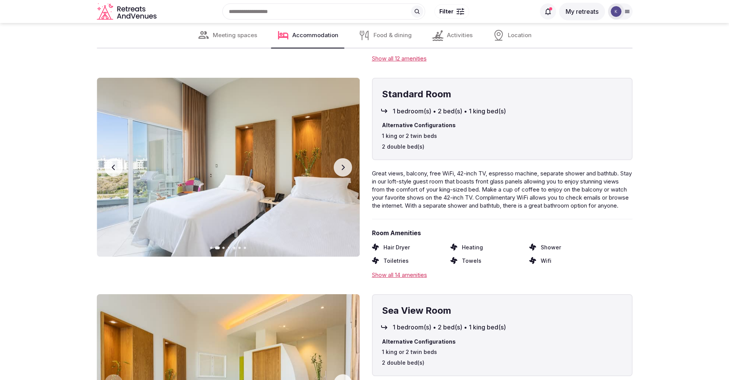
click at [343, 164] on icon "button" at bounding box center [343, 167] width 6 height 6
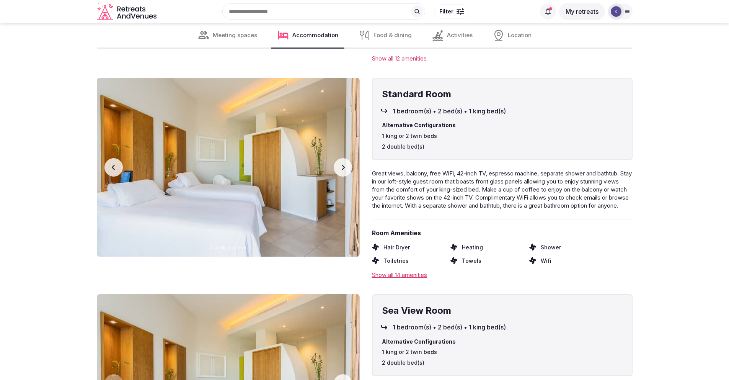
click at [344, 164] on icon "button" at bounding box center [343, 167] width 6 height 6
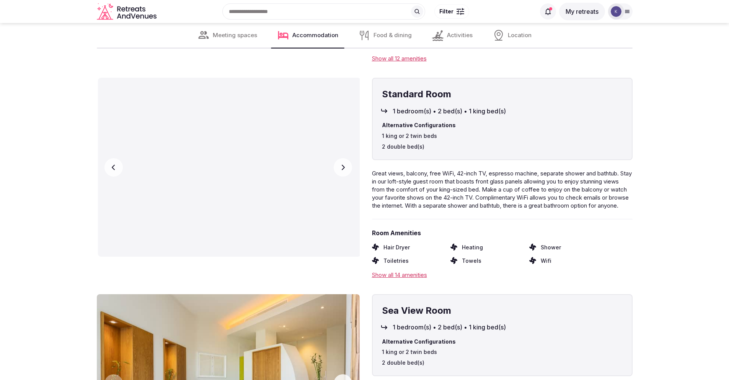
click at [344, 164] on icon "button" at bounding box center [343, 167] width 6 height 6
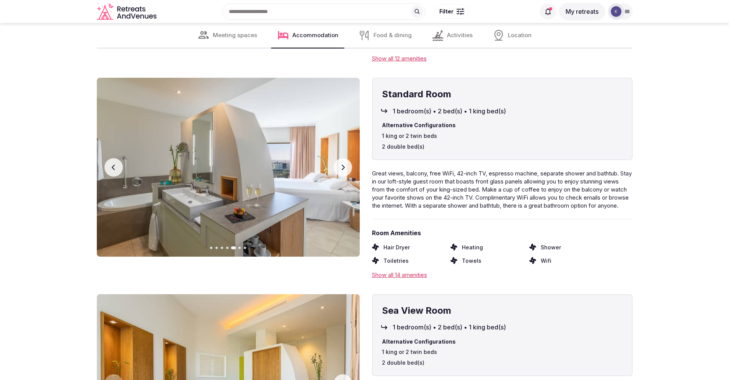
click at [344, 164] on icon "button" at bounding box center [343, 167] width 6 height 6
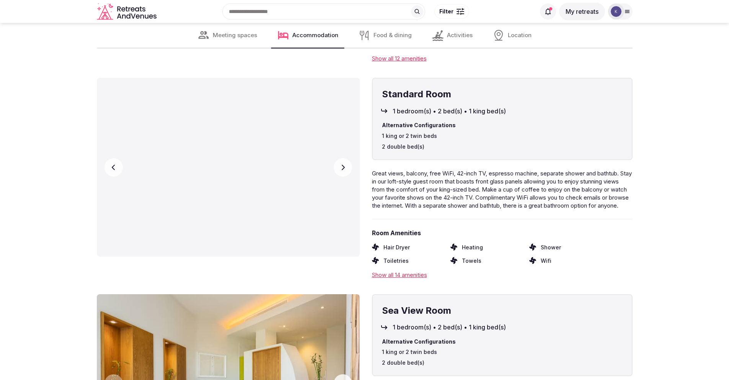
click at [344, 164] on icon "button" at bounding box center [343, 167] width 6 height 6
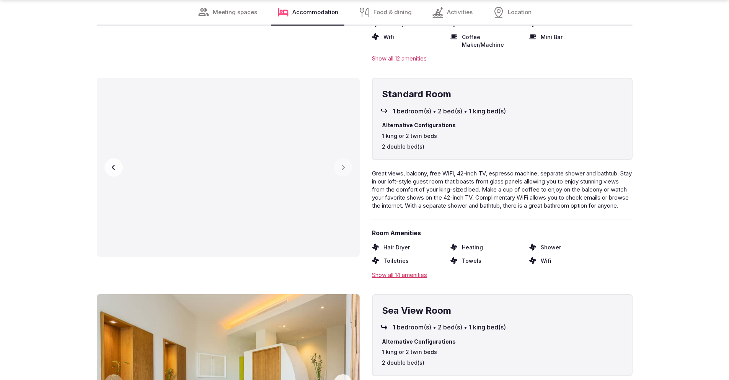
scroll to position [3626, 0]
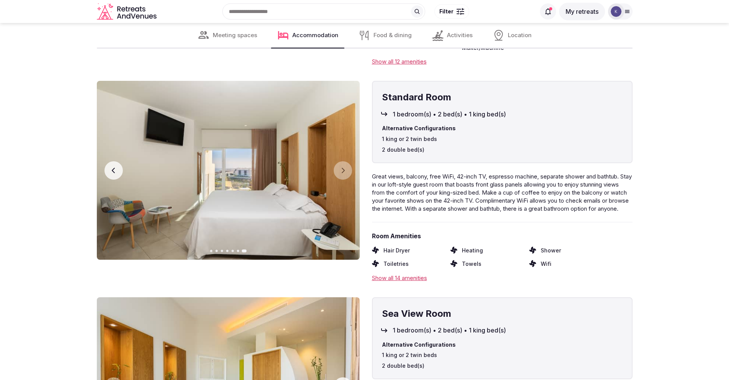
click at [117, 161] on button "Previous slide" at bounding box center [114, 170] width 18 height 18
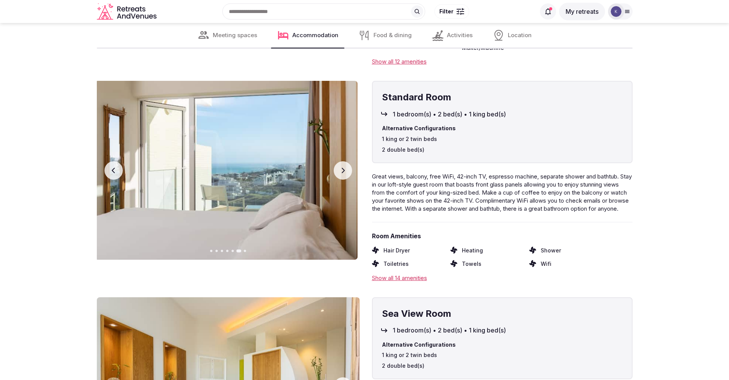
click at [117, 161] on button "Previous slide" at bounding box center [114, 170] width 18 height 18
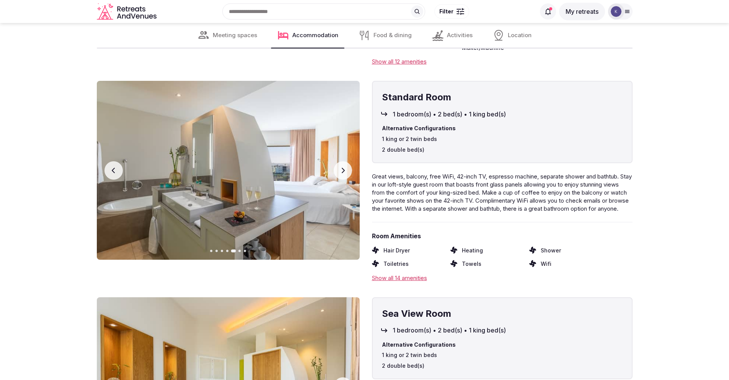
click at [400, 274] on div "Show all 14 amenities" at bounding box center [502, 278] width 261 height 8
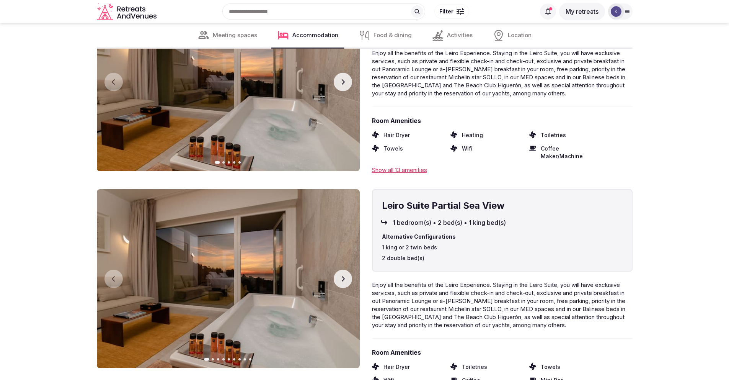
scroll to position [3285, 0]
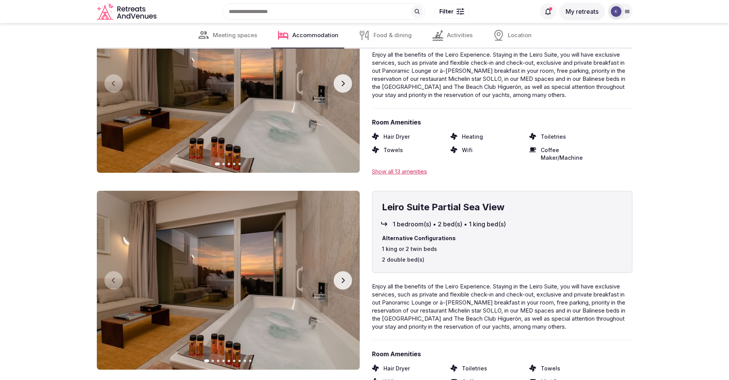
click at [341, 277] on icon "button" at bounding box center [343, 280] width 6 height 6
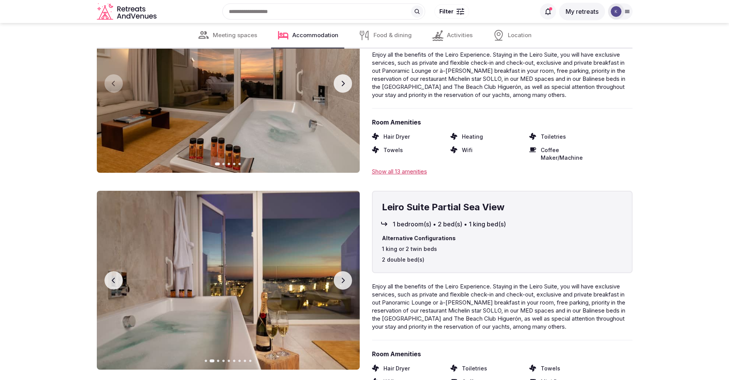
click at [341, 277] on icon "button" at bounding box center [343, 280] width 6 height 6
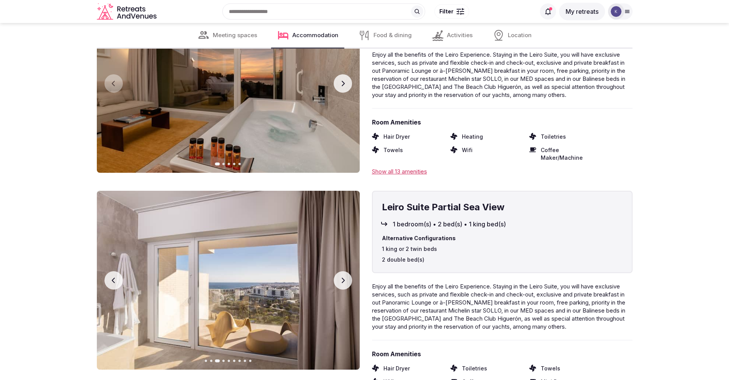
click at [341, 277] on icon "button" at bounding box center [343, 280] width 6 height 6
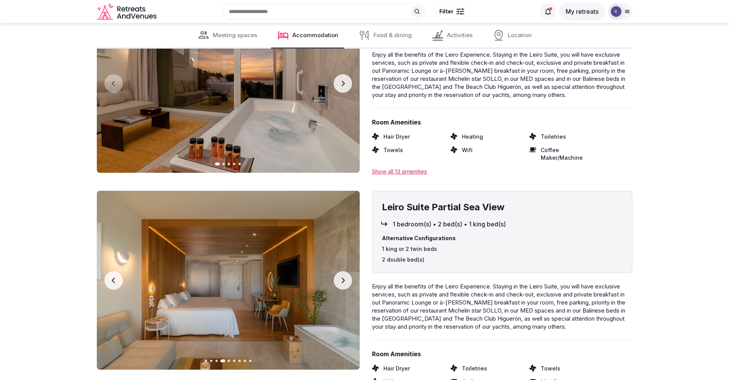
click at [341, 277] on icon "button" at bounding box center [343, 280] width 6 height 6
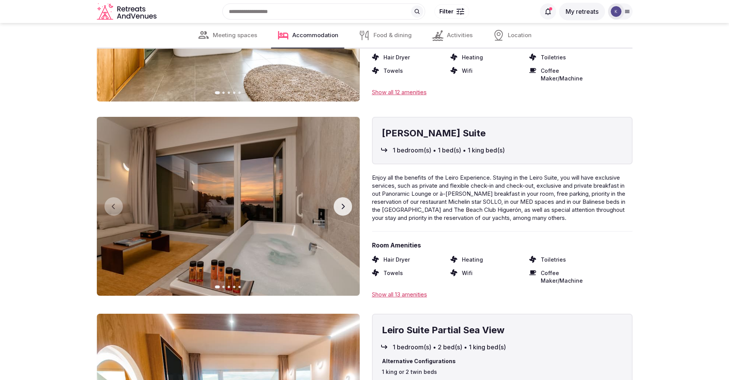
scroll to position [3161, 0]
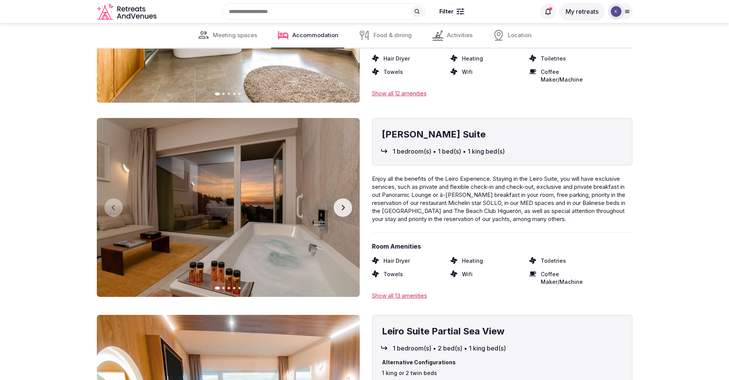
click at [343, 204] on icon "button" at bounding box center [343, 207] width 6 height 6
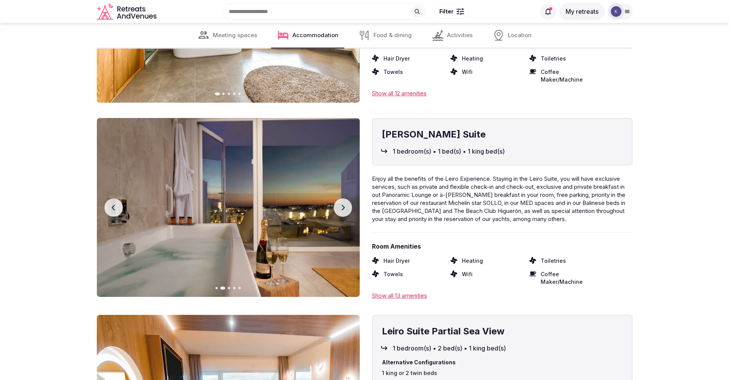
click at [343, 204] on icon "button" at bounding box center [343, 207] width 6 height 6
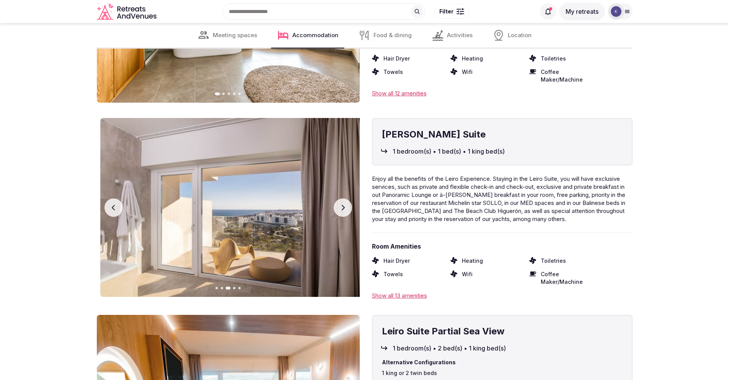
click at [343, 204] on icon "button" at bounding box center [343, 207] width 6 height 6
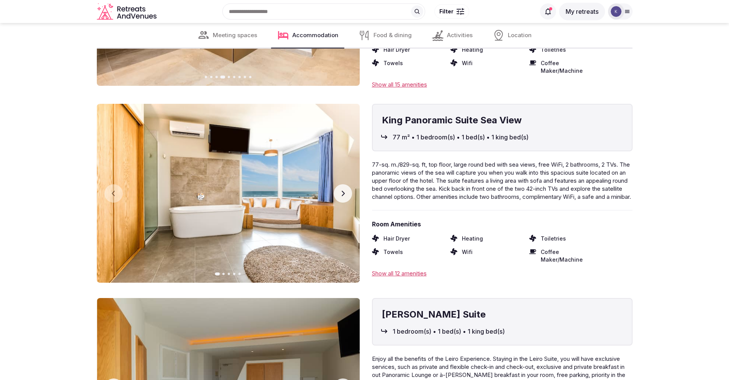
scroll to position [2980, 0]
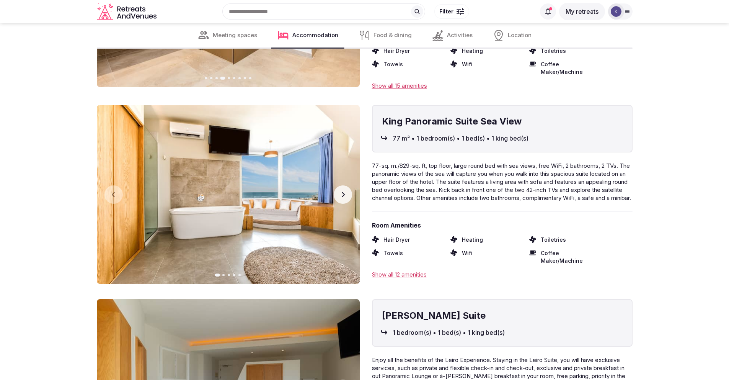
click at [341, 191] on icon "button" at bounding box center [343, 194] width 6 height 6
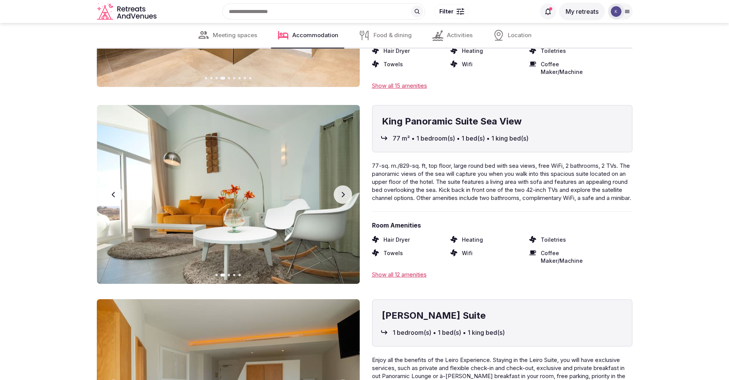
click at [341, 191] on icon "button" at bounding box center [343, 194] width 6 height 6
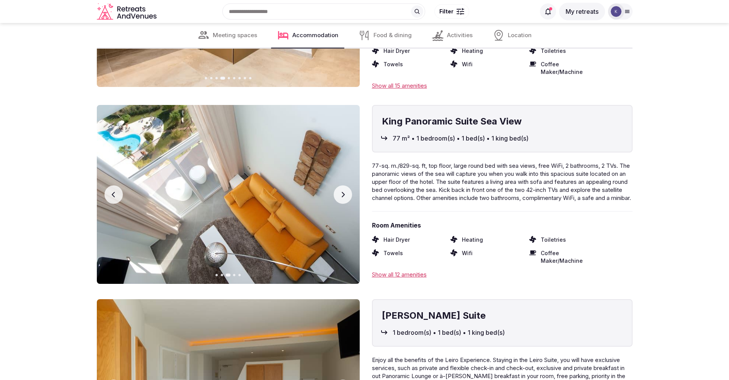
click at [341, 191] on icon "button" at bounding box center [343, 194] width 6 height 6
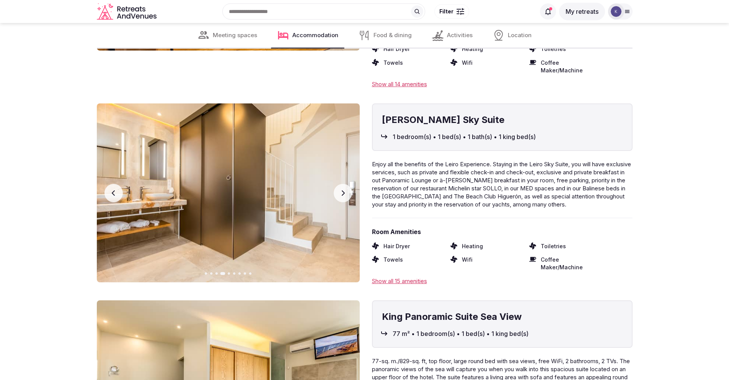
scroll to position [2783, 0]
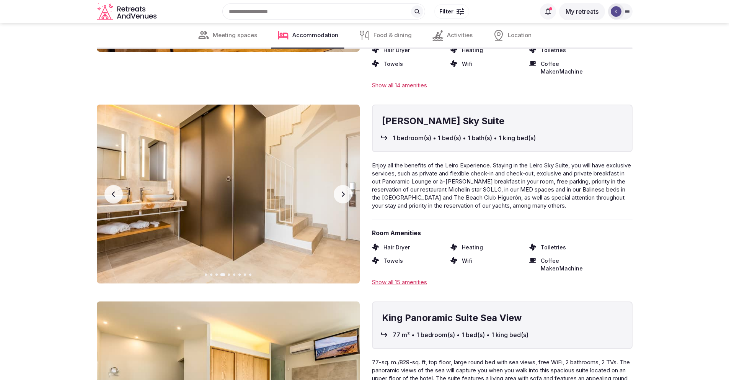
click at [340, 191] on button "Next slide" at bounding box center [343, 194] width 18 height 18
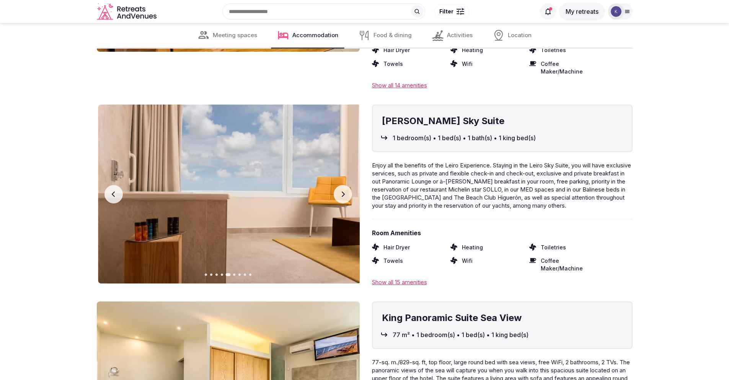
click at [340, 191] on button "Next slide" at bounding box center [343, 194] width 18 height 18
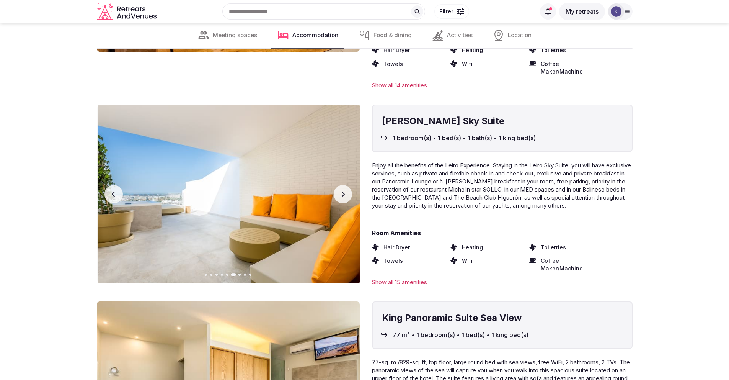
click at [340, 191] on button "Next slide" at bounding box center [343, 194] width 18 height 18
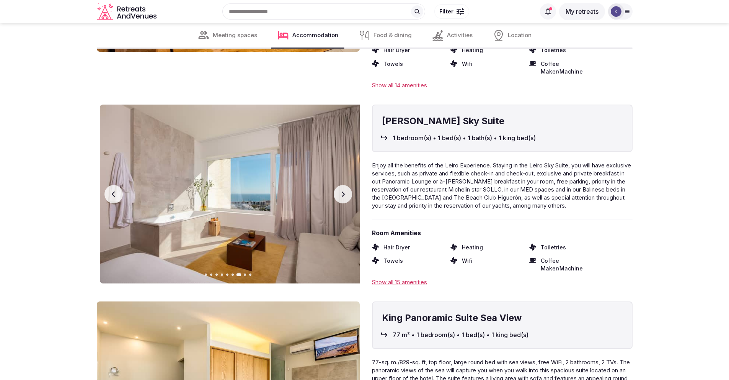
click at [340, 191] on button "Next slide" at bounding box center [343, 194] width 18 height 18
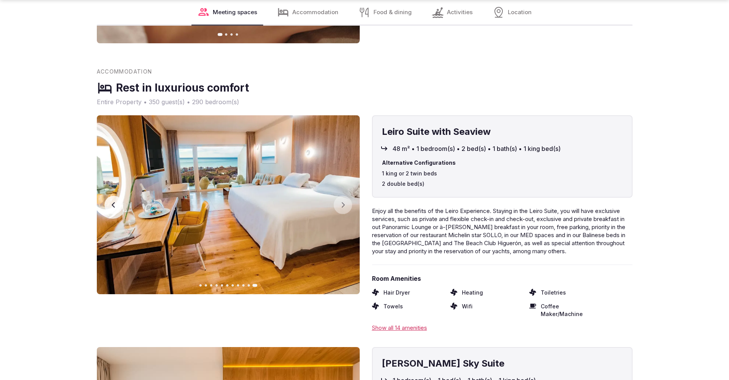
scroll to position [2542, 0]
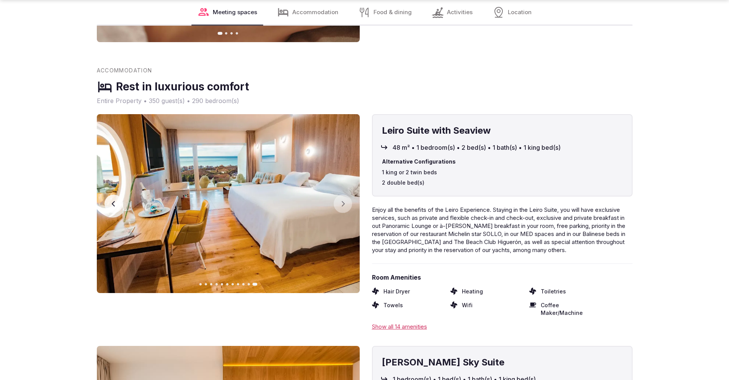
click at [221, 285] on button "Go to slide 5" at bounding box center [222, 284] width 2 height 2
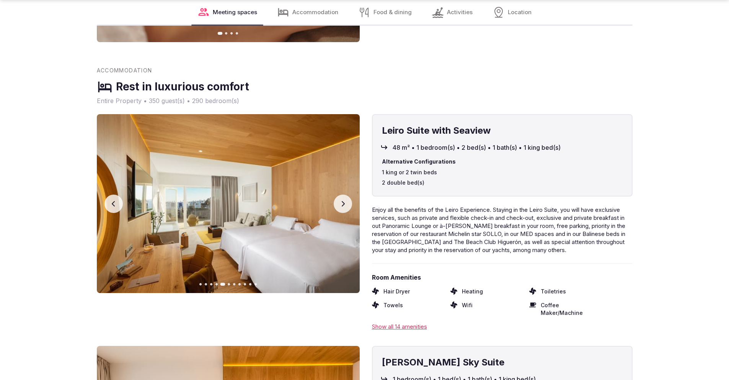
click at [340, 207] on icon "button" at bounding box center [343, 204] width 6 height 6
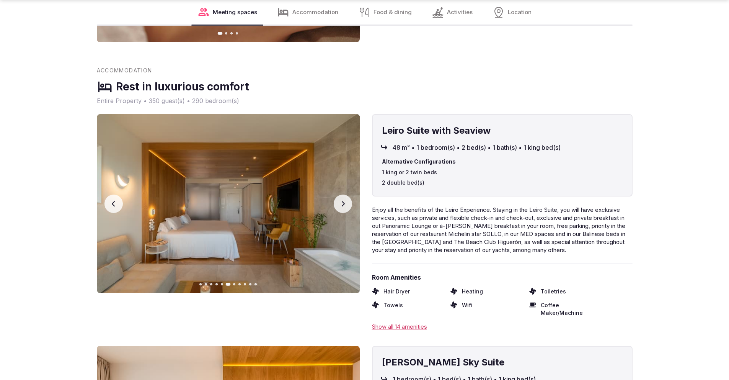
click at [340, 207] on icon "button" at bounding box center [343, 204] width 6 height 6
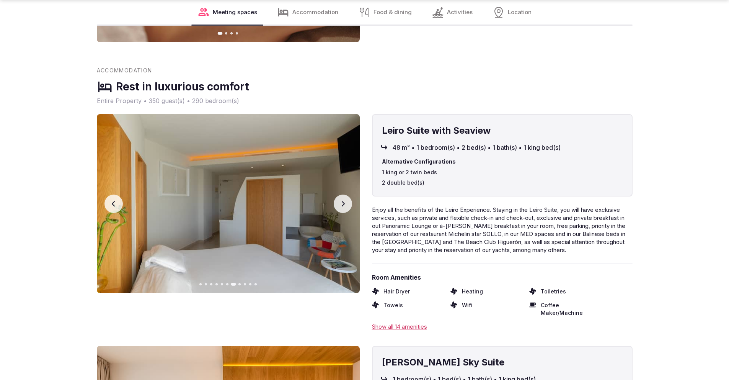
click at [340, 207] on icon "button" at bounding box center [343, 204] width 6 height 6
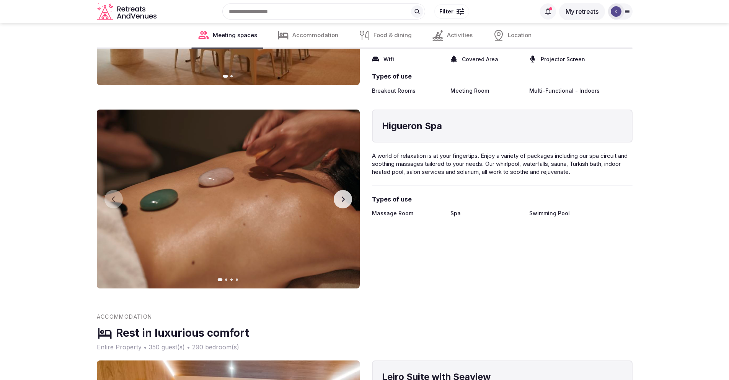
scroll to position [2287, 0]
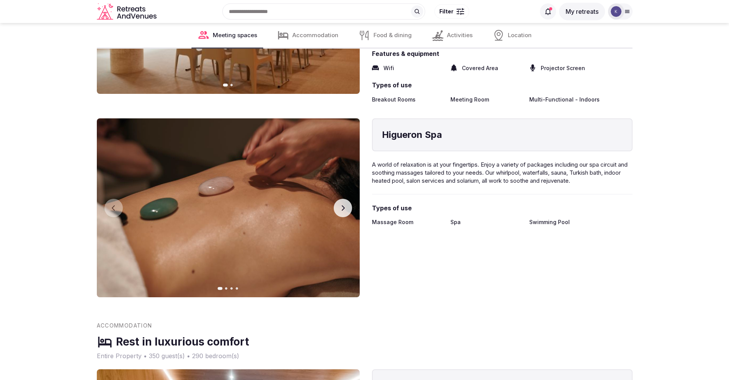
click at [340, 211] on icon "button" at bounding box center [343, 208] width 6 height 6
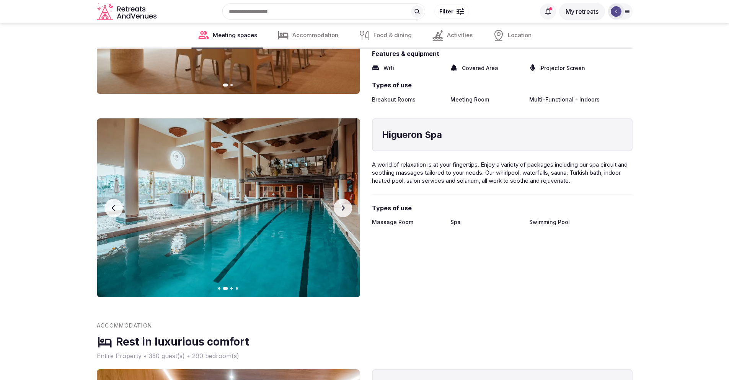
click at [340, 211] on icon "button" at bounding box center [343, 208] width 6 height 6
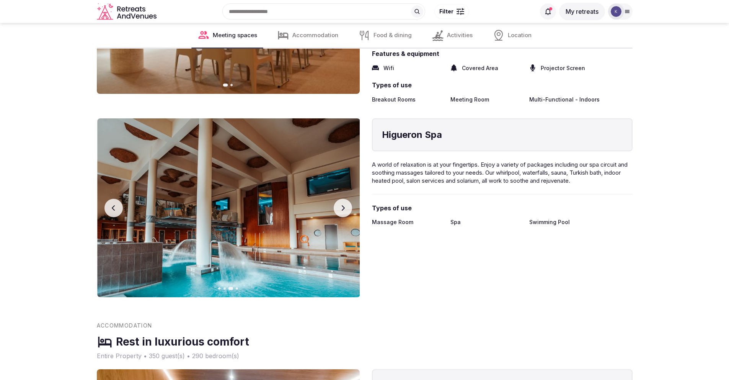
click at [340, 211] on icon "button" at bounding box center [343, 208] width 6 height 6
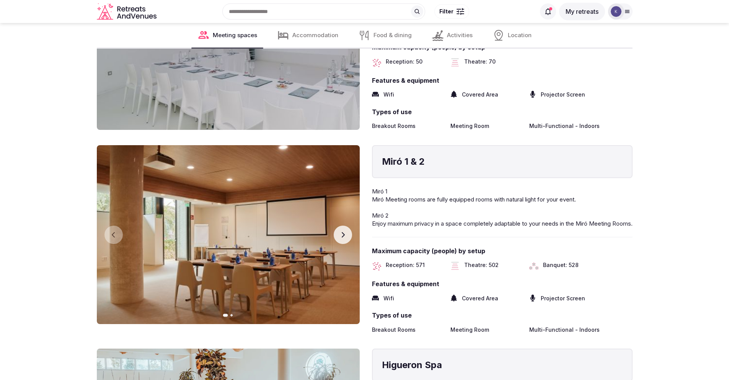
scroll to position [2056, 0]
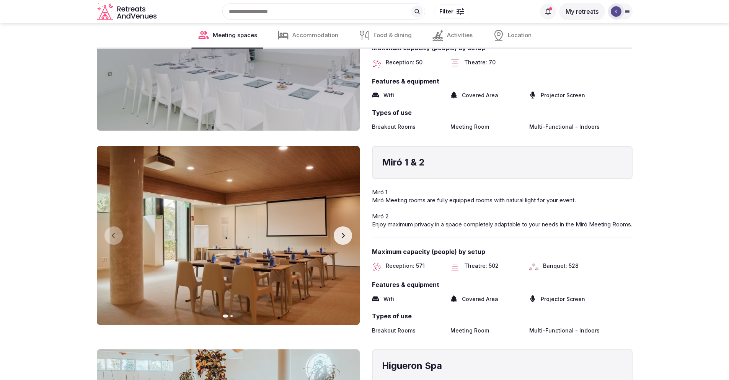
click at [344, 233] on icon "button" at bounding box center [343, 235] width 6 height 6
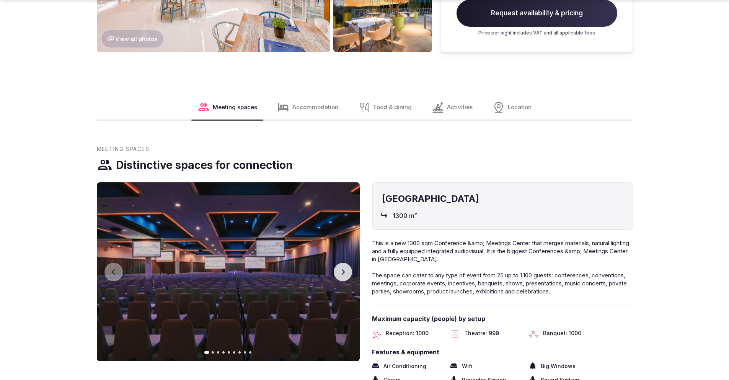
scroll to position [1002, 0]
click at [345, 270] on icon "button" at bounding box center [343, 271] width 6 height 6
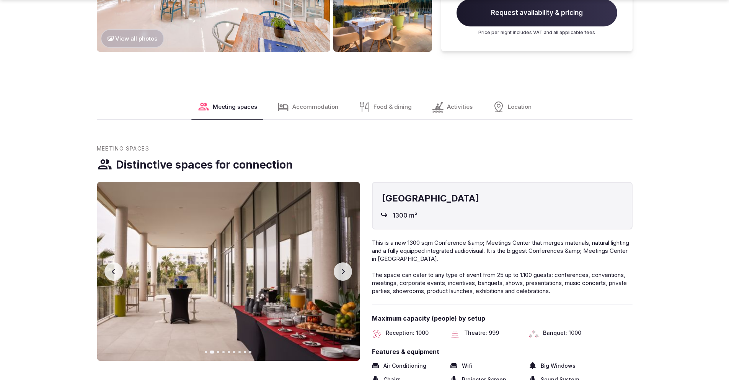
click at [345, 269] on icon "button" at bounding box center [343, 271] width 6 height 6
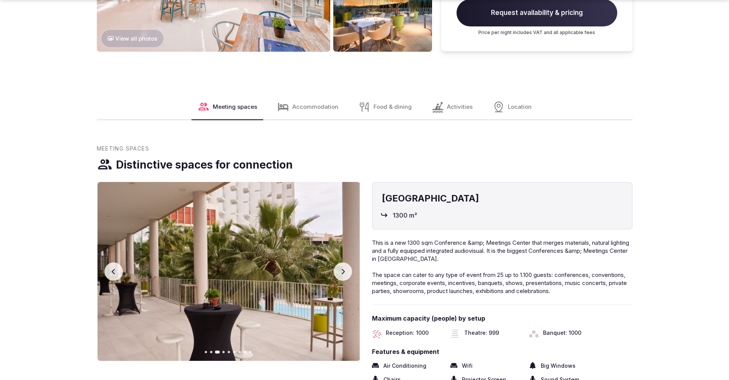
click at [345, 269] on icon "button" at bounding box center [343, 271] width 6 height 6
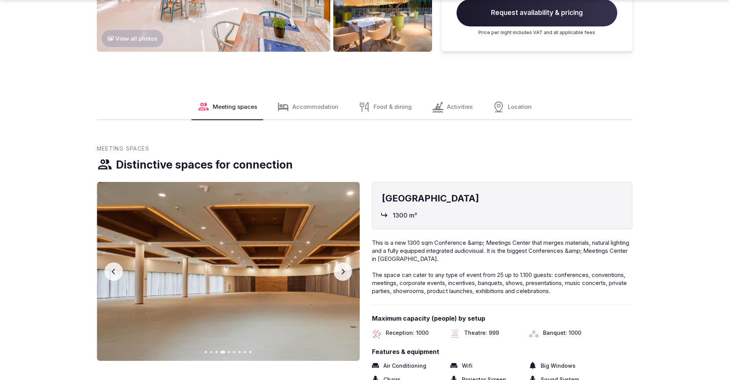
click at [345, 269] on icon "button" at bounding box center [343, 271] width 6 height 6
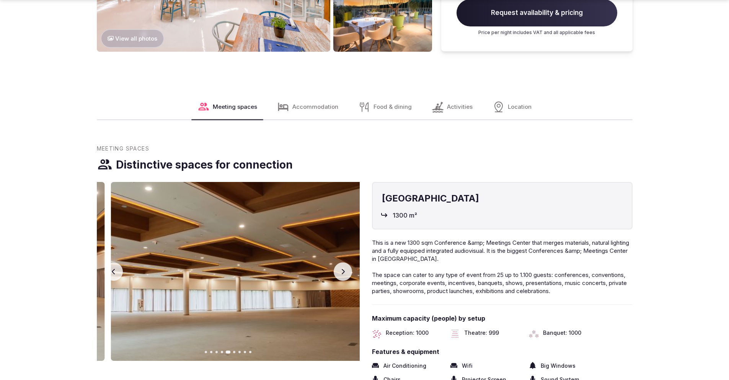
click at [345, 269] on icon "button" at bounding box center [343, 271] width 6 height 6
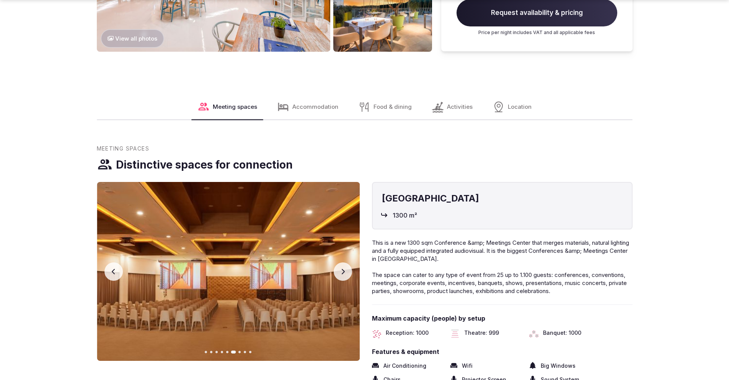
click at [345, 269] on icon "button" at bounding box center [343, 271] width 6 height 6
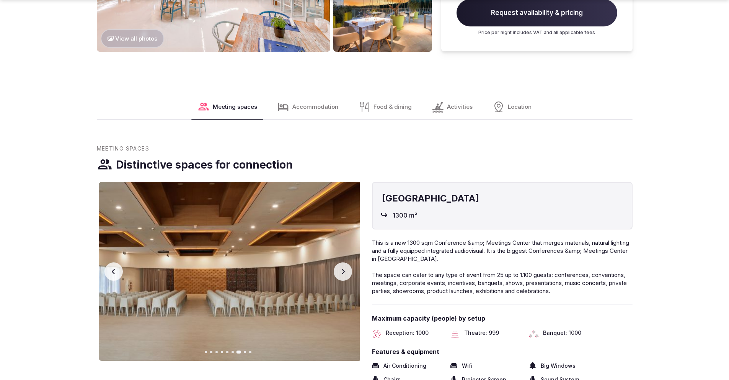
click at [345, 269] on icon "button" at bounding box center [343, 271] width 6 height 6
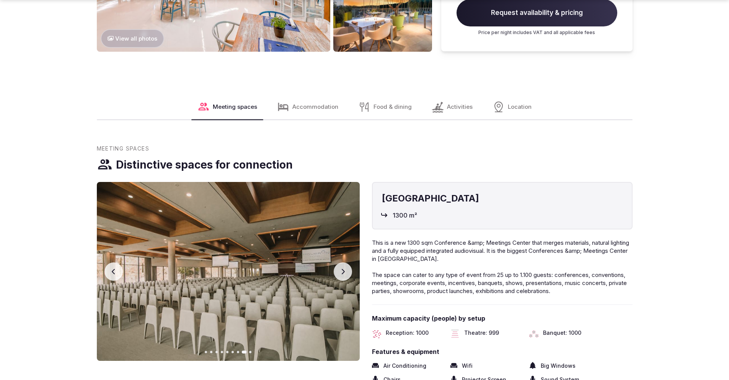
click at [345, 269] on icon "button" at bounding box center [343, 271] width 6 height 6
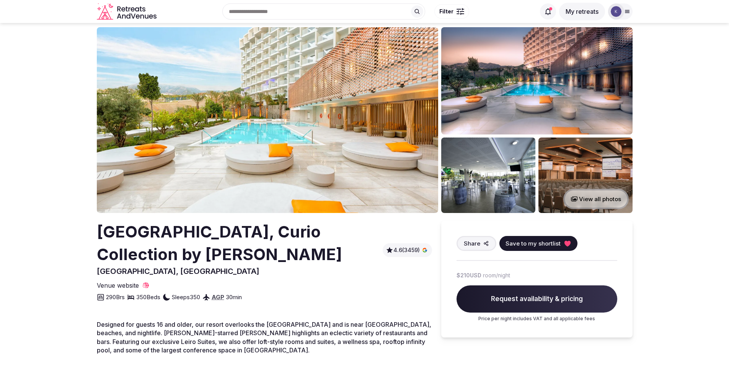
scroll to position [10, 0]
